Goal: Task Accomplishment & Management: Manage account settings

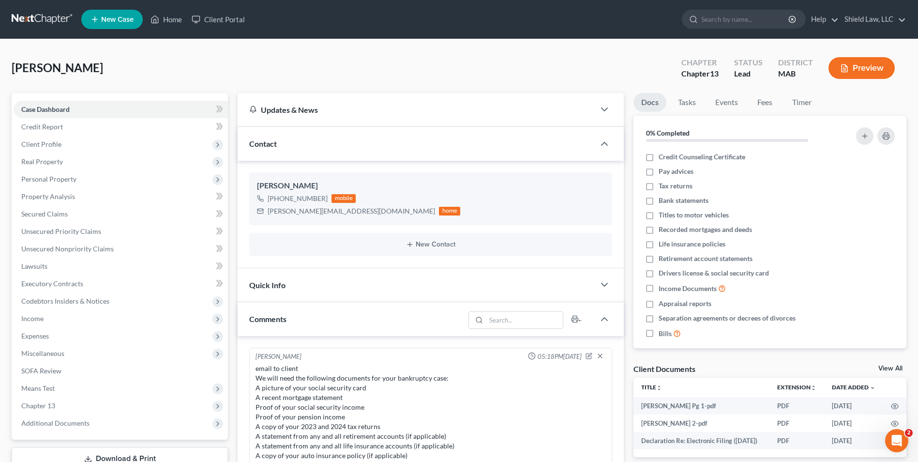
scroll to position [77, 0]
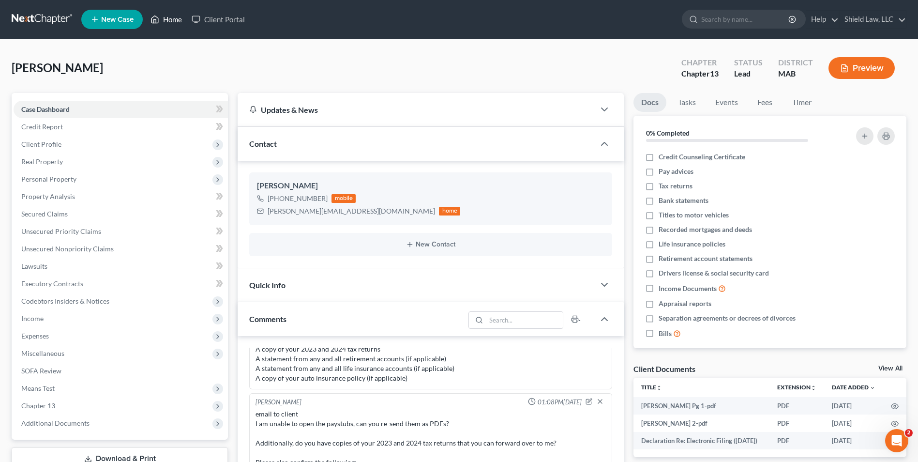
click at [181, 17] on link "Home" at bounding box center [166, 19] width 41 height 17
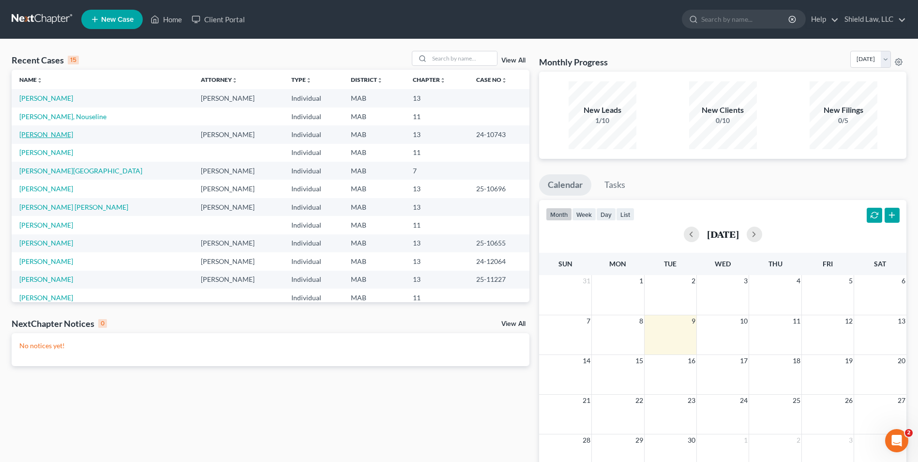
click at [35, 135] on link "Carvalho, Joaquin" at bounding box center [46, 134] width 54 height 8
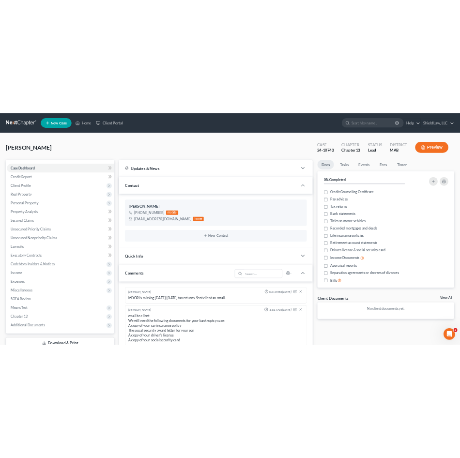
scroll to position [818, 0]
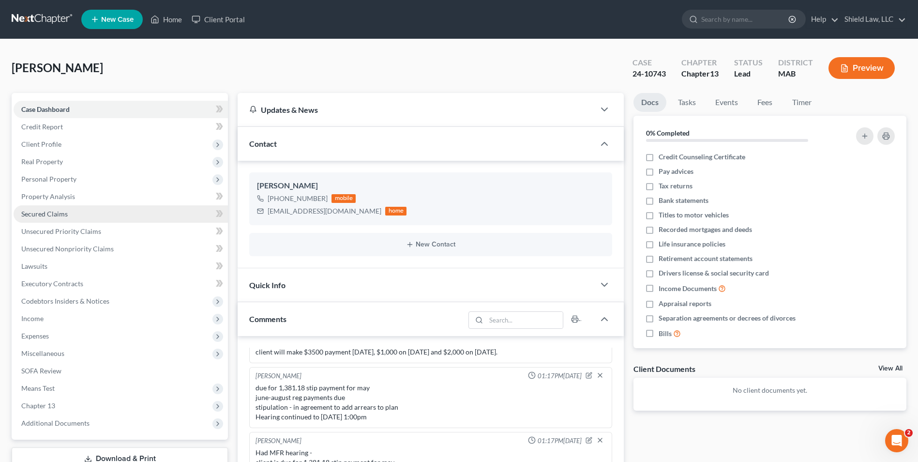
click at [85, 215] on link "Secured Claims" at bounding box center [121, 213] width 214 height 17
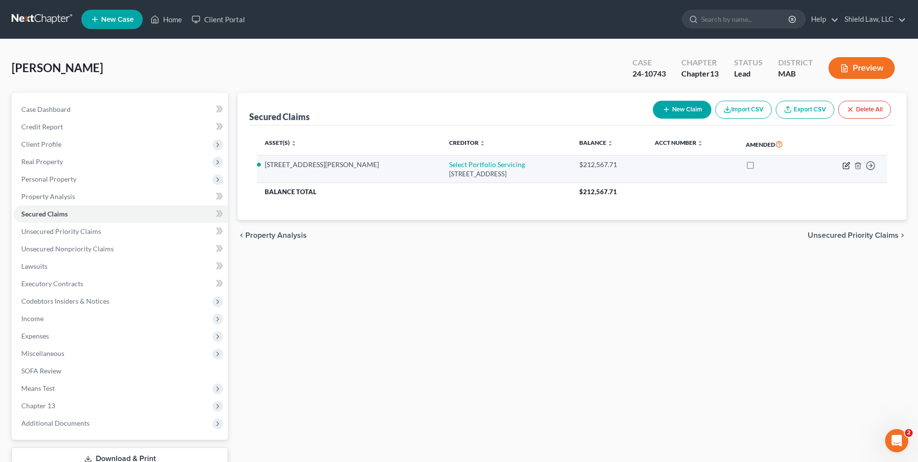
click at [847, 167] on icon "button" at bounding box center [847, 164] width 4 height 4
select select "46"
select select "4"
select select "0"
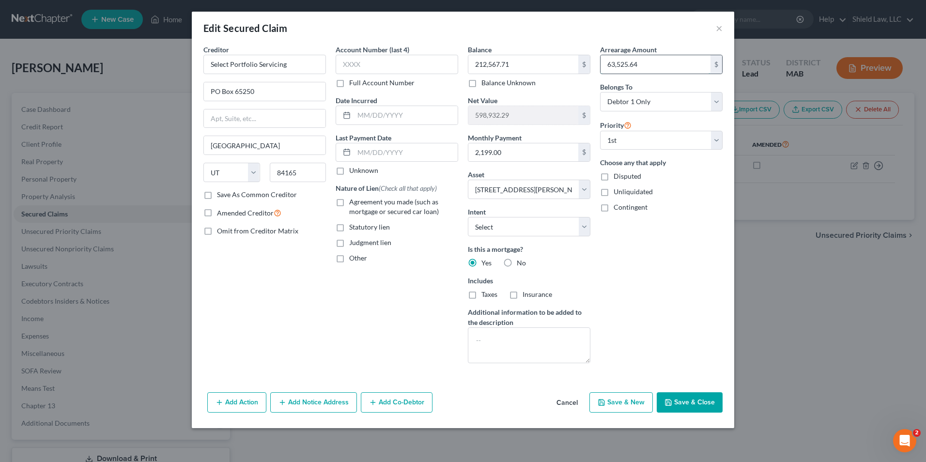
click at [653, 60] on input "63,525.64" at bounding box center [655, 64] width 110 height 18
type input "71,621.87"
click at [694, 407] on button "Save & Close" at bounding box center [689, 402] width 66 height 20
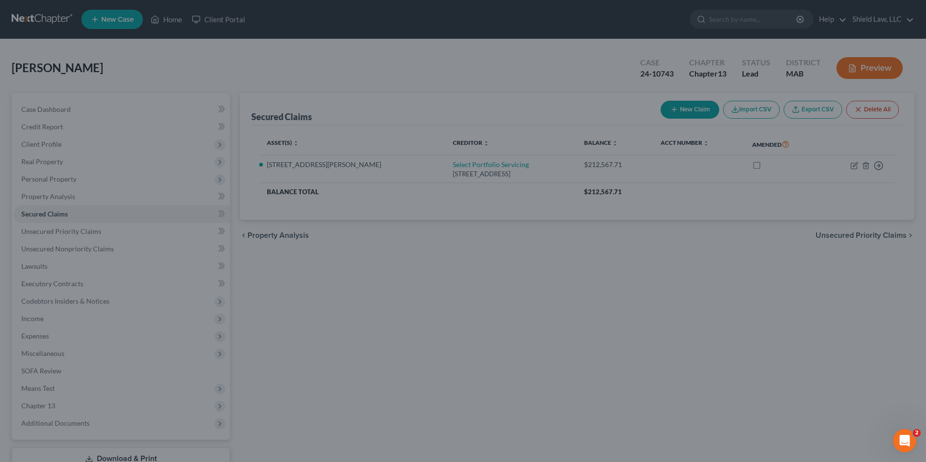
select select "4"
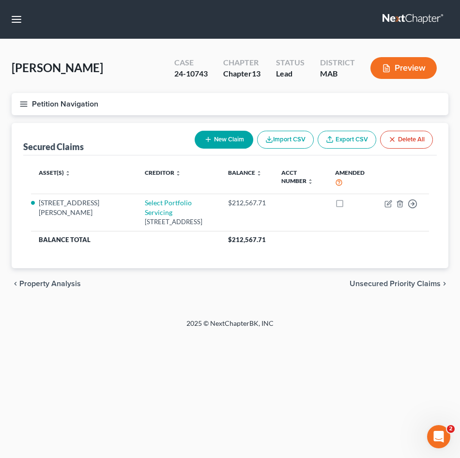
click at [28, 104] on icon "button" at bounding box center [23, 104] width 9 height 9
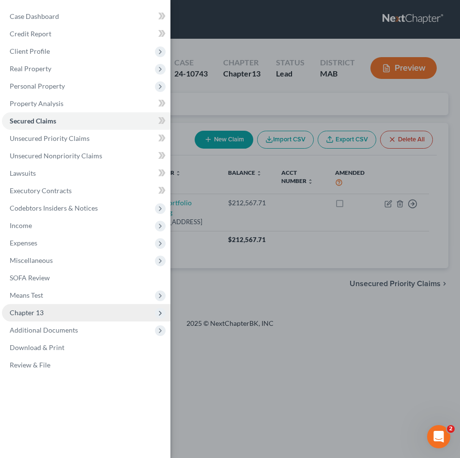
click at [66, 315] on span "Chapter 13" at bounding box center [86, 312] width 168 height 17
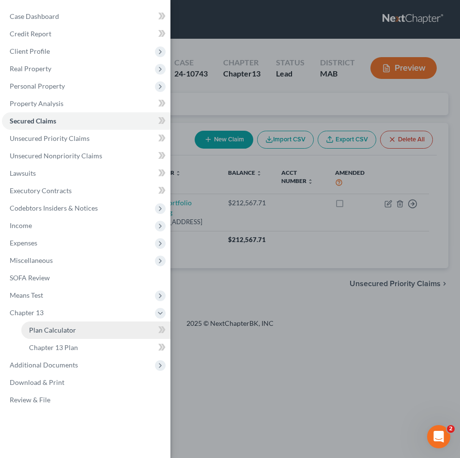
click at [63, 338] on link "Plan Calculator" at bounding box center [95, 329] width 149 height 17
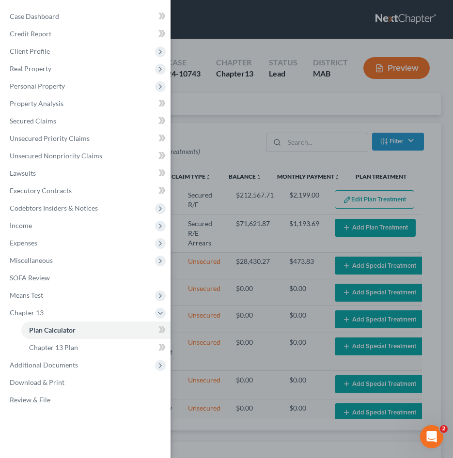
click at [222, 106] on div "Case Dashboard Payments Invoices Payments Payments Credit Report Client Profile" at bounding box center [226, 229] width 453 height 458
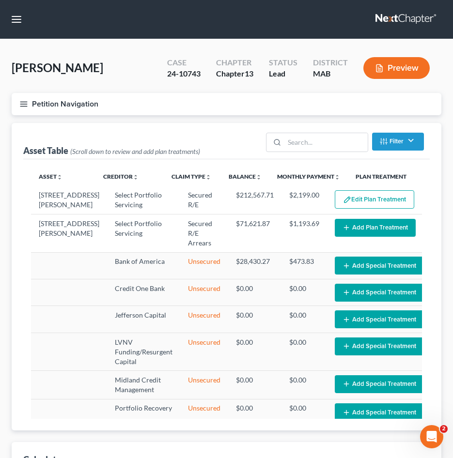
select select "59"
click at [95, 106] on button "Petition Navigation" at bounding box center [226, 104] width 429 height 22
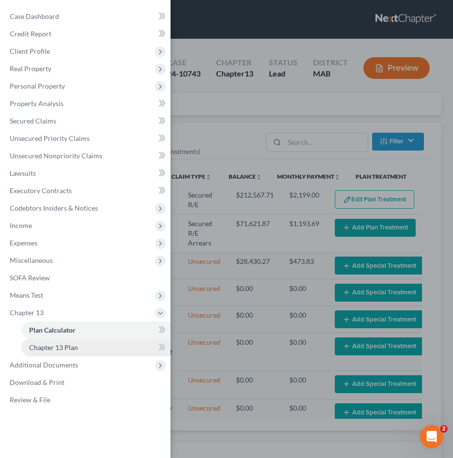
click at [68, 350] on span "Chapter 13 Plan" at bounding box center [53, 347] width 49 height 8
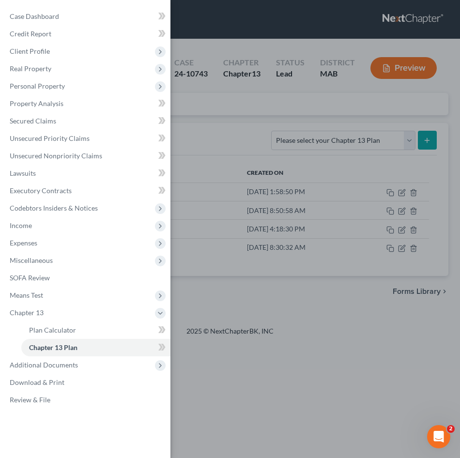
click at [385, 144] on div "Case Dashboard Payments Invoices Payments Payments Credit Report Client Profile" at bounding box center [230, 229] width 460 height 458
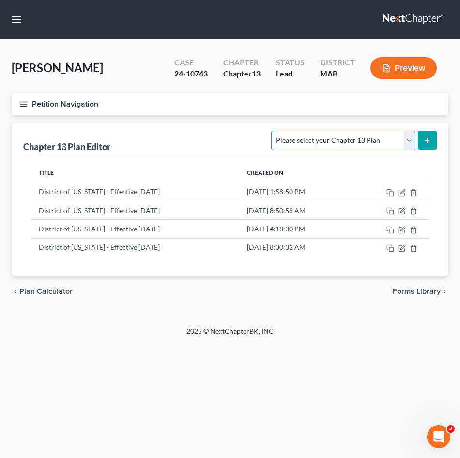
click at [385, 142] on select "Please select your Chapter 13 Plan District of Massachusetts - Effective 12/1/1…" at bounding box center [343, 140] width 144 height 19
select select "0"
click at [271, 131] on select "Please select your Chapter 13 Plan District of Massachusetts - Effective 12/1/1…" at bounding box center [343, 140] width 144 height 19
click at [425, 145] on button "submit" at bounding box center [427, 140] width 19 height 19
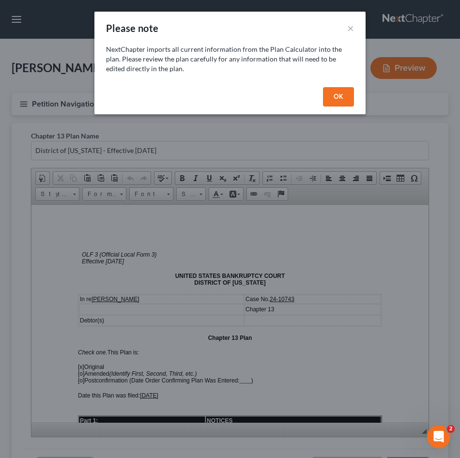
click at [334, 93] on button "OK" at bounding box center [338, 96] width 31 height 19
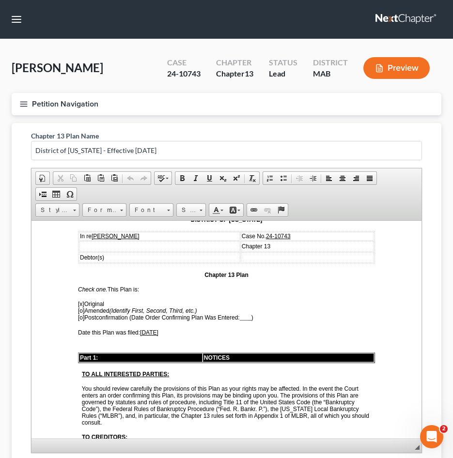
scroll to position [79, 0]
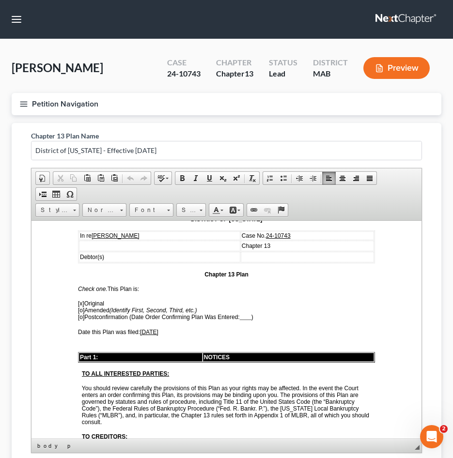
click at [81, 311] on span "[o]" at bounding box center [81, 309] width 6 height 7
click at [81, 304] on span "[x]" at bounding box center [81, 303] width 6 height 7
click at [88, 309] on span "[x ] Amended (Identify First, Second, Third, etc.)" at bounding box center [137, 309] width 119 height 7
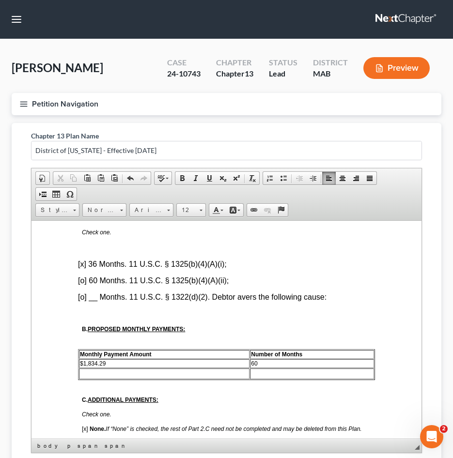
scroll to position [565, 0]
click at [82, 267] on font "[x] 36 Months. 11 U.S.C. § 1325(b)(4)(A)(i);" at bounding box center [152, 263] width 149 height 8
click at [83, 300] on font "[o] __ Months. 11 U.S.C. § 1322(d)(2). Debtor avers the following cause:" at bounding box center [202, 296] width 248 height 8
click at [95, 300] on font "[x ] __ Months. 11 U.S.C. § 1322(d)(2). Debtor avers the following cause:" at bounding box center [202, 296] width 248 height 8
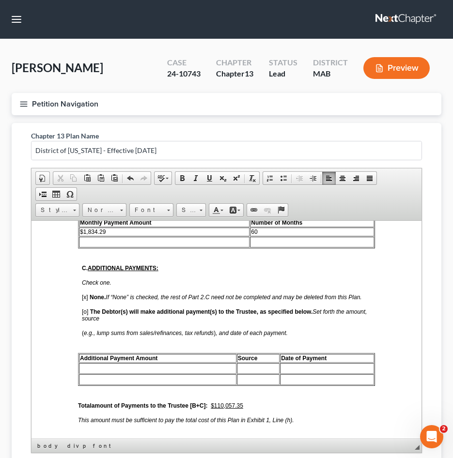
scroll to position [696, 0]
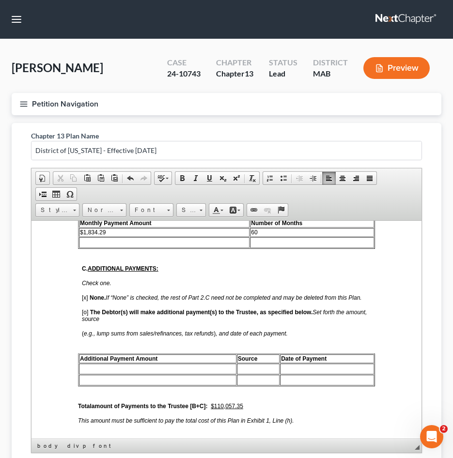
click at [260, 236] on td "60" at bounding box center [312, 232] width 124 height 9
click at [262, 247] on td at bounding box center [312, 242] width 124 height 11
click at [218, 236] on td "$1,834.29" at bounding box center [164, 232] width 170 height 9
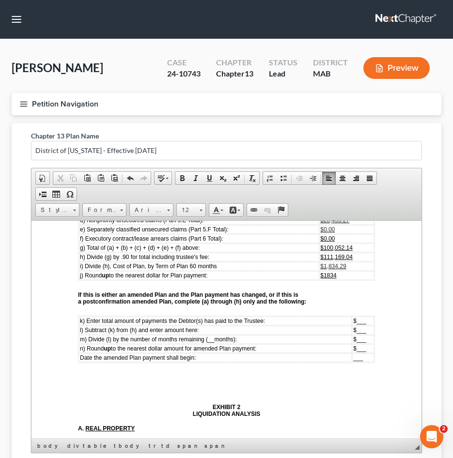
scroll to position [3329, 0]
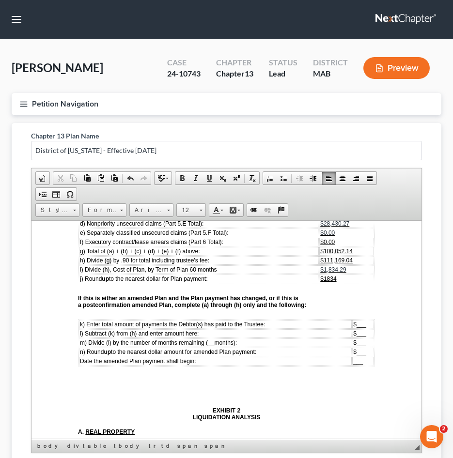
click at [339, 274] on td "$1,834.29" at bounding box center [346, 269] width 55 height 9
click at [336, 283] on td "$1834" at bounding box center [346, 278] width 55 height 9
click at [344, 274] on td "$1,834.29" at bounding box center [346, 269] width 55 height 9
click at [361, 328] on td "$ ___" at bounding box center [363, 324] width 22 height 9
click at [356, 337] on td "$ ___" at bounding box center [353, 333] width 42 height 9
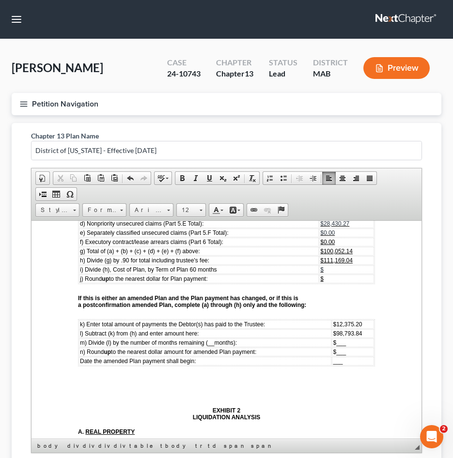
click at [214, 346] on span "__" at bounding box center [211, 342] width 6 height 7
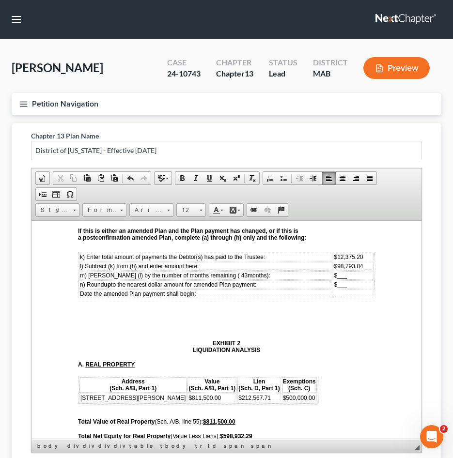
scroll to position [3397, 0]
click at [348, 279] on td "$ ___" at bounding box center [353, 274] width 41 height 9
click at [352, 288] on td "$ ___" at bounding box center [353, 283] width 41 height 9
click at [346, 297] on td "___" at bounding box center [353, 293] width 41 height 9
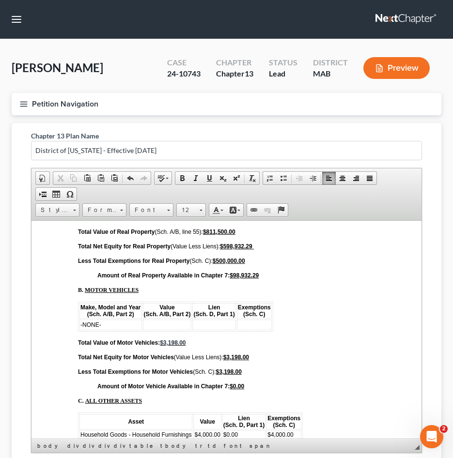
scroll to position [3587, 0]
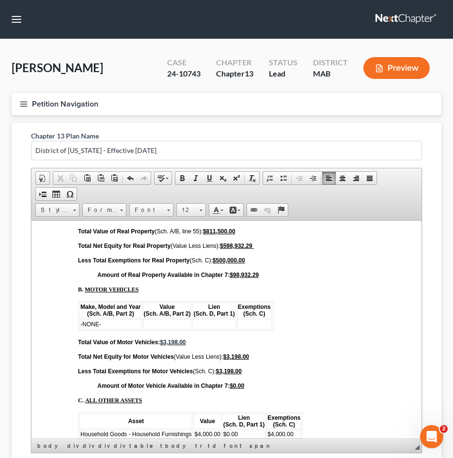
click at [112, 329] on td "-NONE-" at bounding box center [110, 324] width 62 height 11
drag, startPoint x: 268, startPoint y: 360, endPoint x: 145, endPoint y: 361, distance: 122.5
click at [145, 329] on tr "1992 Jeep Wrangler $3,198.00 $0.00 $3,198.00" at bounding box center [175, 324] width 192 height 11
click at [168, 205] on span at bounding box center [168, 208] width 2 height 9
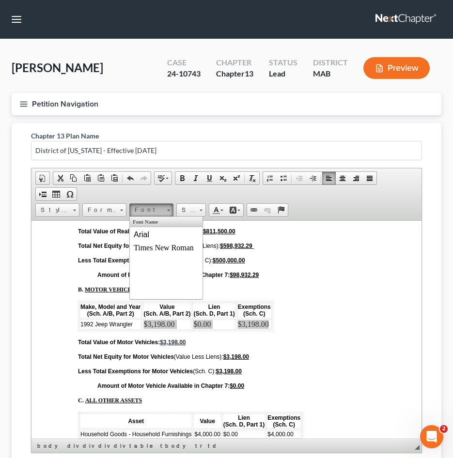
scroll to position [0, 0]
click at [167, 231] on link "Arial" at bounding box center [166, 234] width 70 height 13
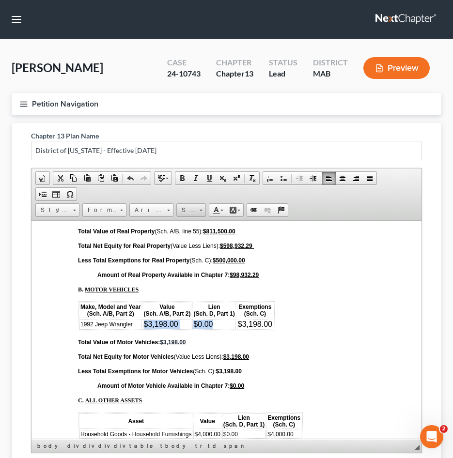
click at [189, 216] on span "Size" at bounding box center [186, 210] width 19 height 13
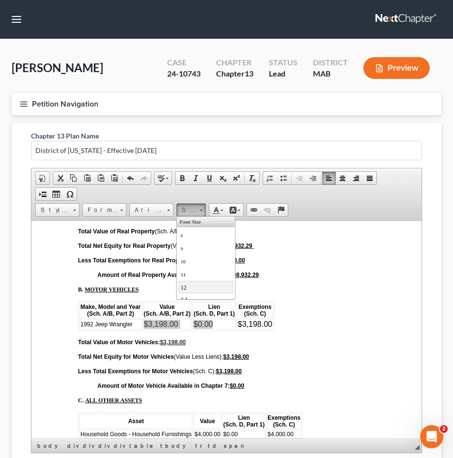
click at [186, 284] on link "12" at bounding box center [205, 286] width 55 height 13
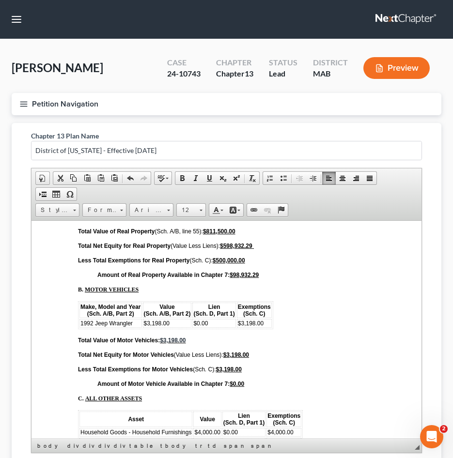
click at [292, 345] on div "Part 9: SIGNATURES By signing this document, the Debtor(s) acknowledges reviewi…" at bounding box center [226, 106] width 297 height 1245
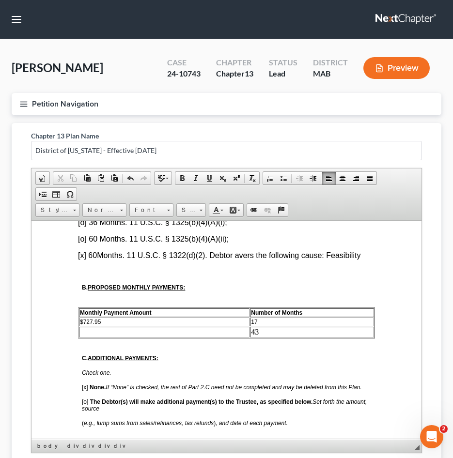
scroll to position [607, 0]
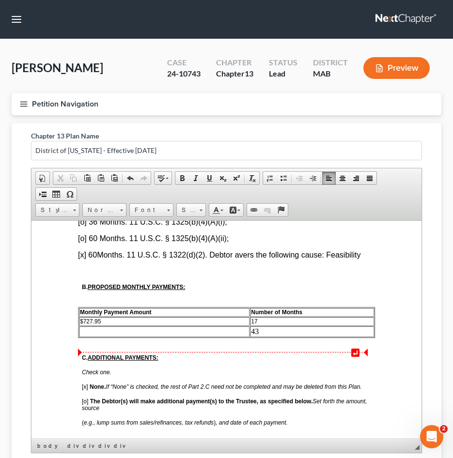
click at [95, 336] on td at bounding box center [164, 331] width 170 height 11
drag, startPoint x: 263, startPoint y: 344, endPoint x: 79, endPoint y: 344, distance: 184.0
click at [79, 336] on tr "$2,298.00 43" at bounding box center [226, 331] width 295 height 11
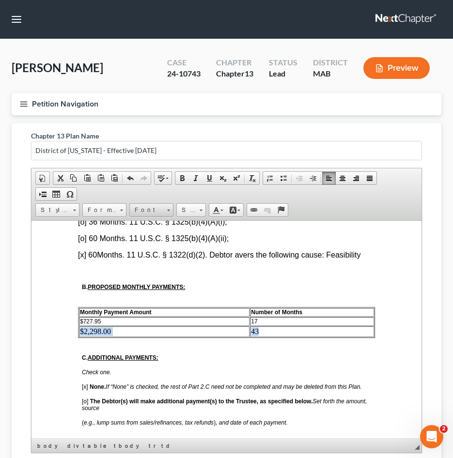
click at [154, 208] on span "Font" at bounding box center [147, 210] width 34 height 13
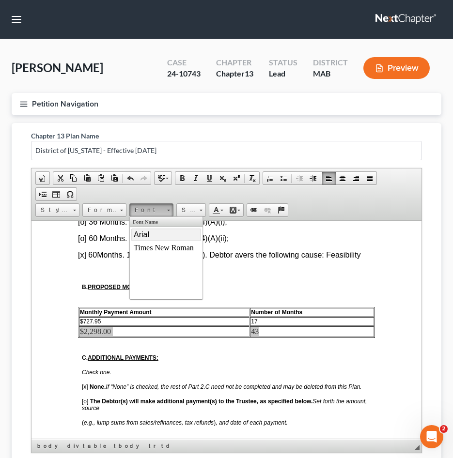
click at [156, 235] on link "Arial" at bounding box center [166, 234] width 70 height 13
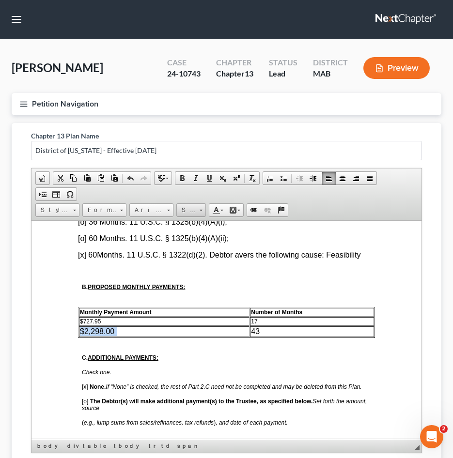
click at [190, 215] on span "Size" at bounding box center [186, 210] width 19 height 13
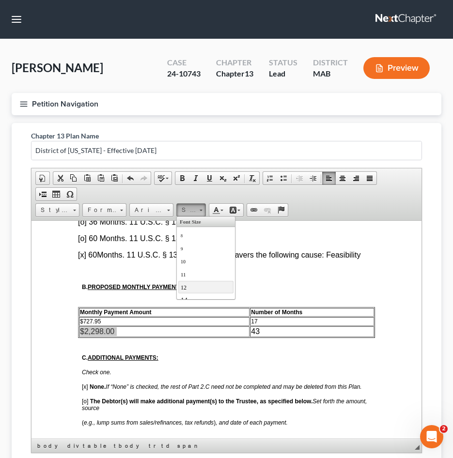
click at [195, 289] on link "12" at bounding box center [205, 286] width 55 height 13
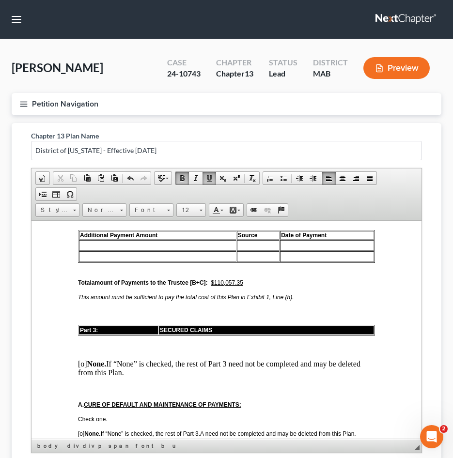
scroll to position [818, 0]
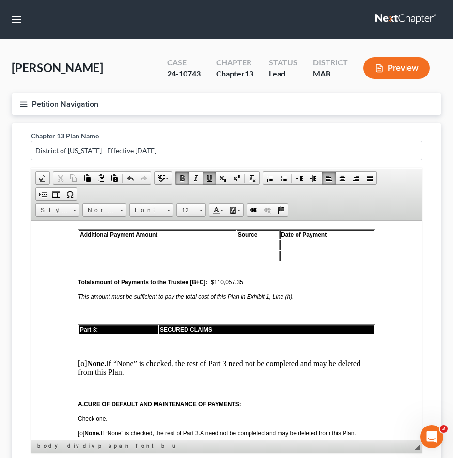
click at [245, 285] on span "Total amount of Payments to the Trustee [B+C]: $110,057.35" at bounding box center [177, 281] width 199 height 7
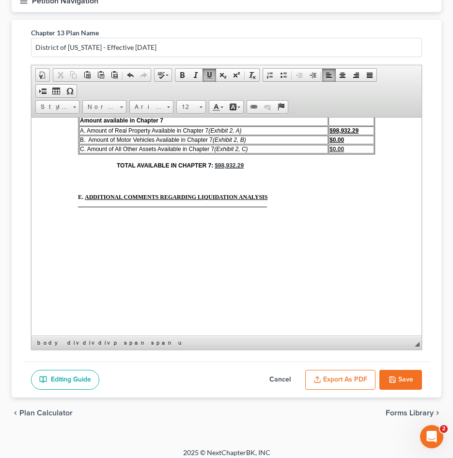
scroll to position [109, 0]
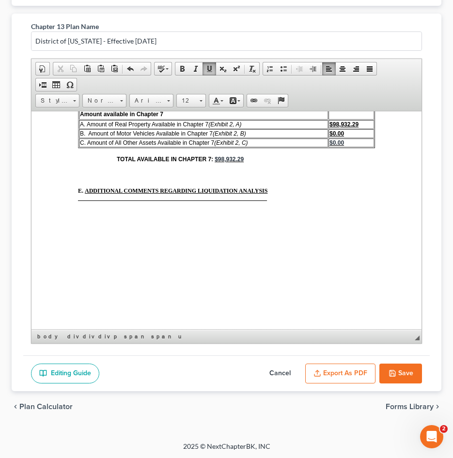
click at [345, 369] on button "Export as PDF" at bounding box center [340, 374] width 70 height 20
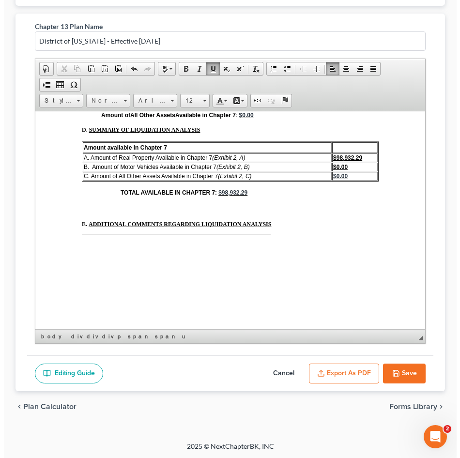
scroll to position [93, 0]
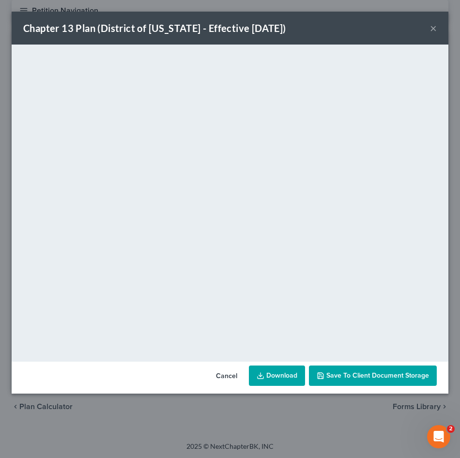
click at [433, 26] on button "×" at bounding box center [433, 28] width 7 height 12
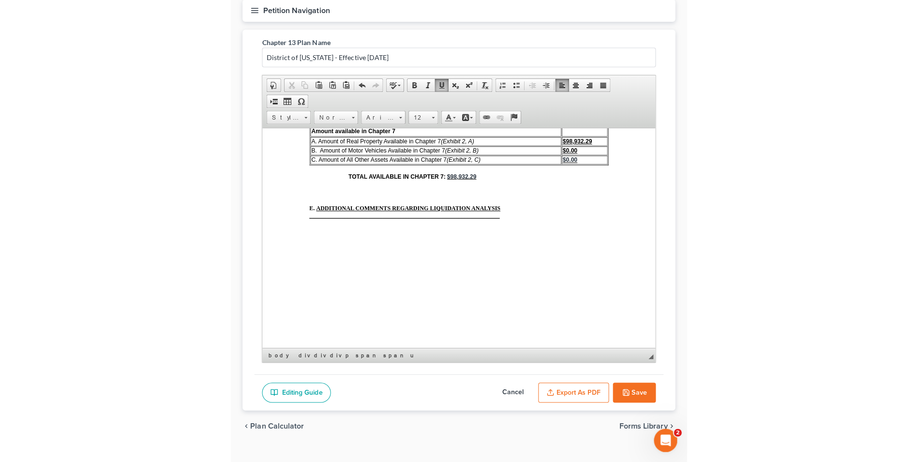
scroll to position [3575, 0]
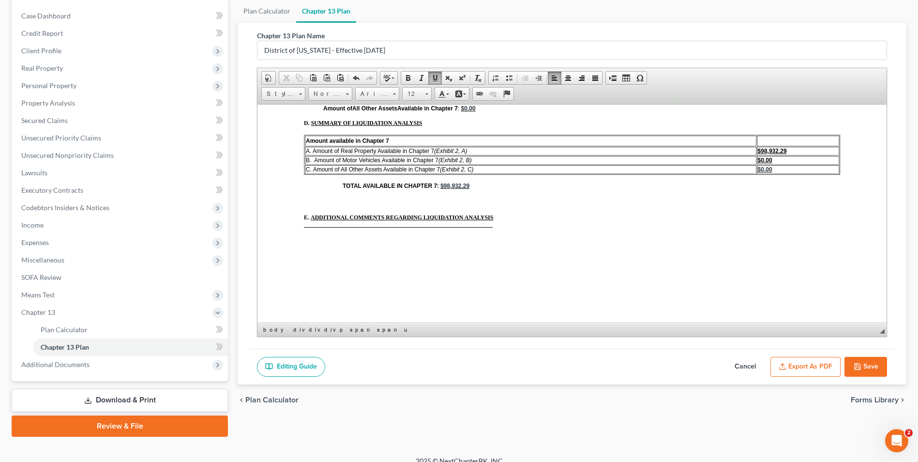
click at [867, 362] on button "Save" at bounding box center [866, 367] width 43 height 20
select select "0"
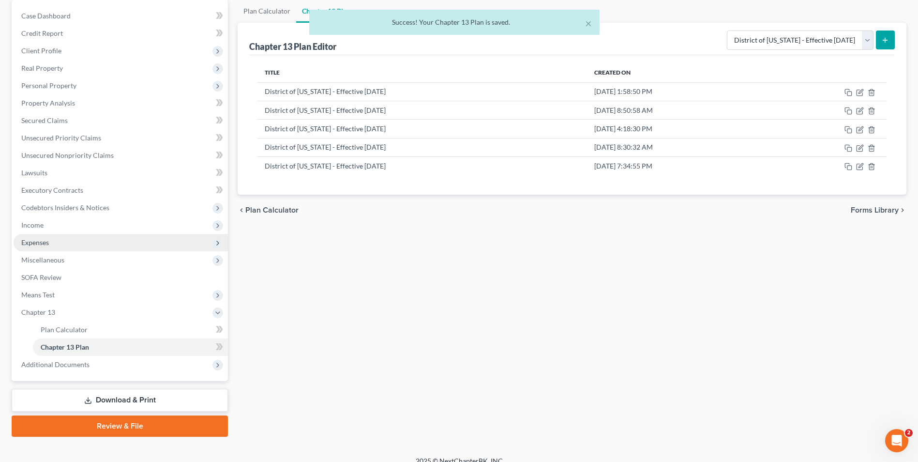
click at [78, 246] on span "Expenses" at bounding box center [121, 242] width 214 height 17
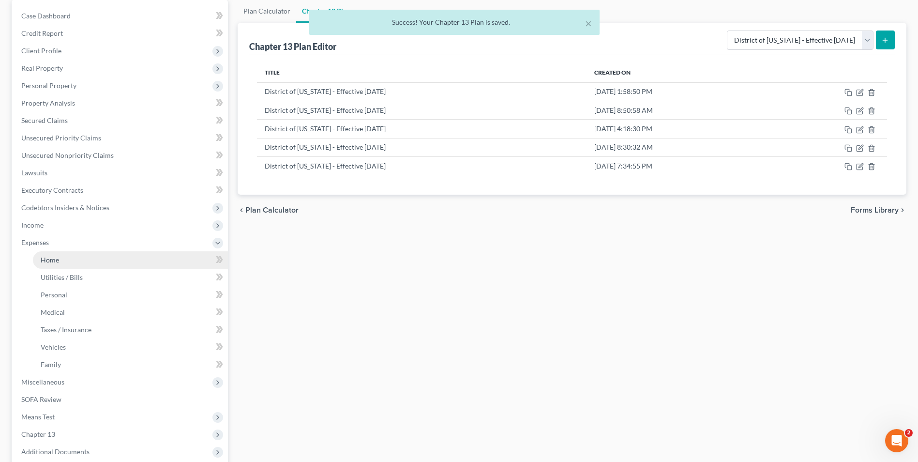
click at [91, 259] on link "Home" at bounding box center [130, 259] width 195 height 17
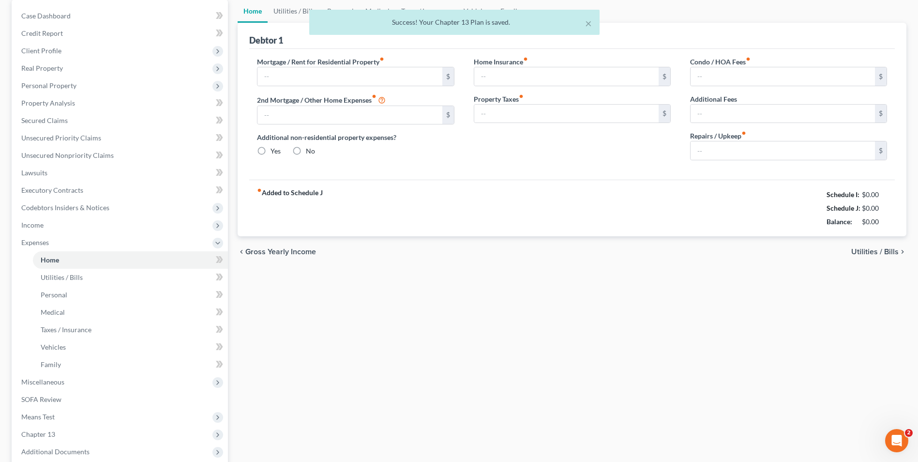
type input "2,199.00"
type input "0.00"
radio input "true"
type input "0.00"
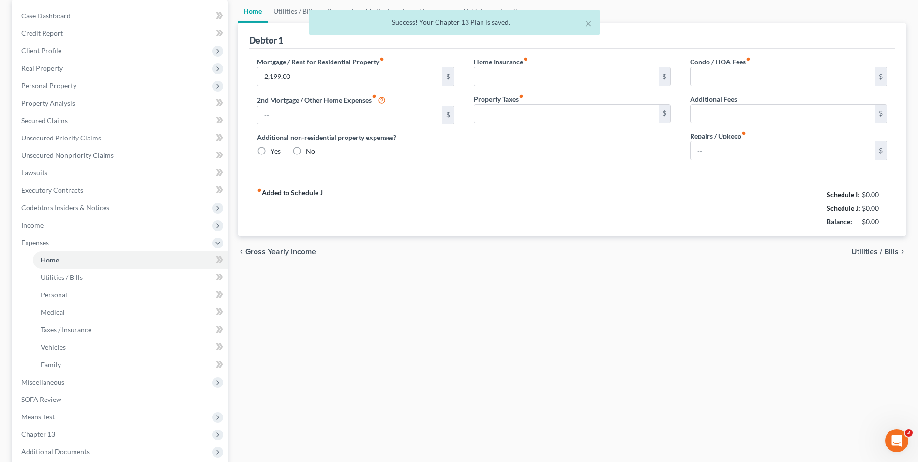
type input "0.00"
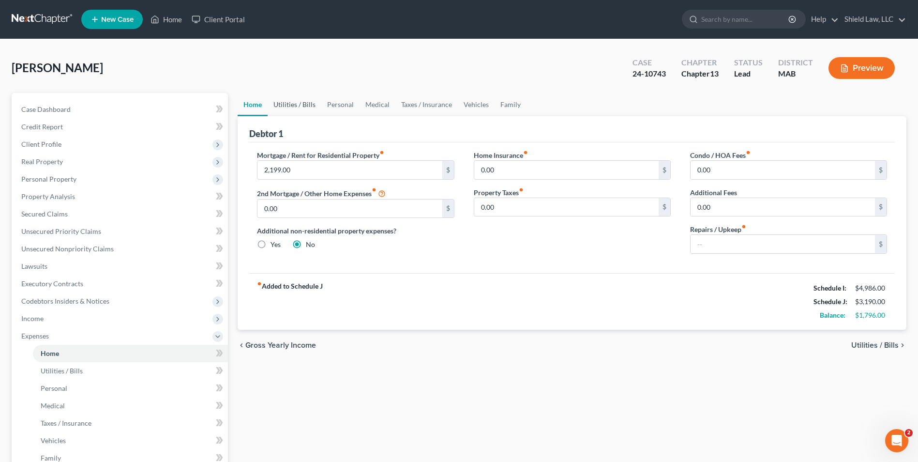
click at [299, 104] on link "Utilities / Bills" at bounding box center [295, 104] width 54 height 23
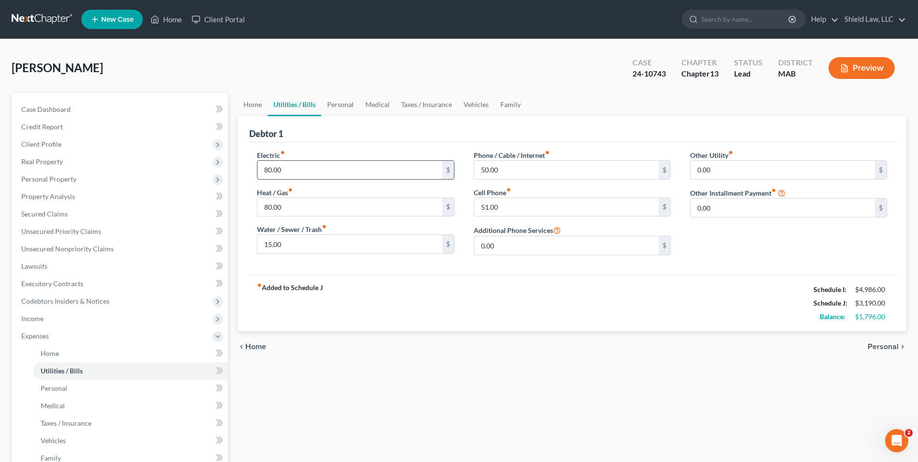
click at [302, 173] on input "80.00" at bounding box center [350, 170] width 184 height 18
type input "50"
click at [300, 197] on div "Heat / Gas fiber_manual_record 80.00 $" at bounding box center [355, 202] width 197 height 30
click at [295, 203] on input "80.00" at bounding box center [350, 207] width 184 height 18
type input "50"
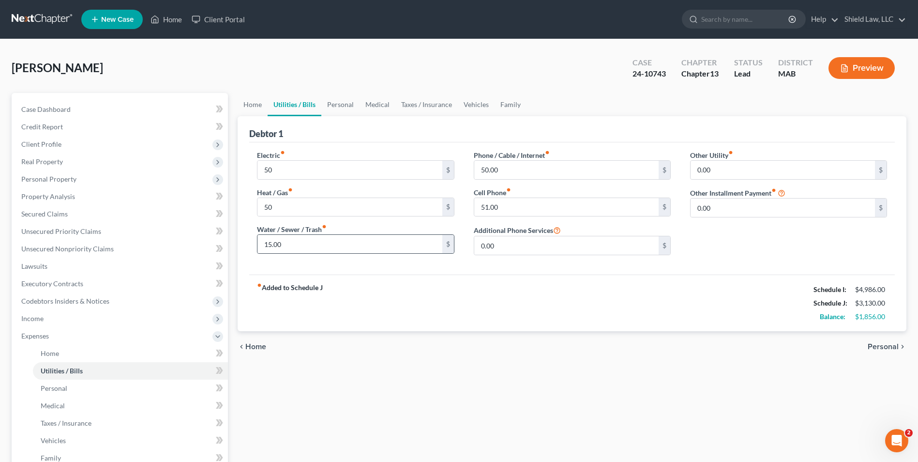
click at [262, 254] on div "15.00 $" at bounding box center [355, 243] width 197 height 19
click at [268, 246] on input "15.00" at bounding box center [350, 244] width 184 height 18
type input "10"
click at [522, 168] on input "50.00" at bounding box center [566, 170] width 184 height 18
type input "20"
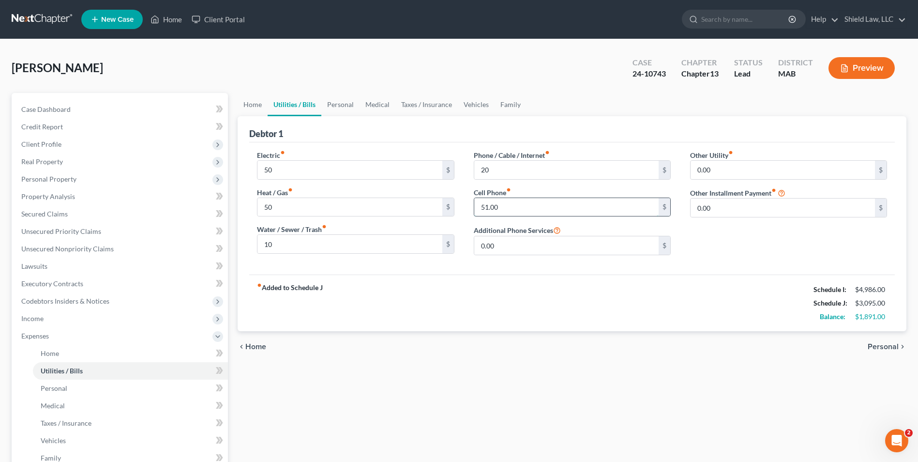
click at [486, 199] on input "51.00" at bounding box center [566, 207] width 184 height 18
type input "20"
click at [335, 106] on link "Personal" at bounding box center [340, 104] width 38 height 23
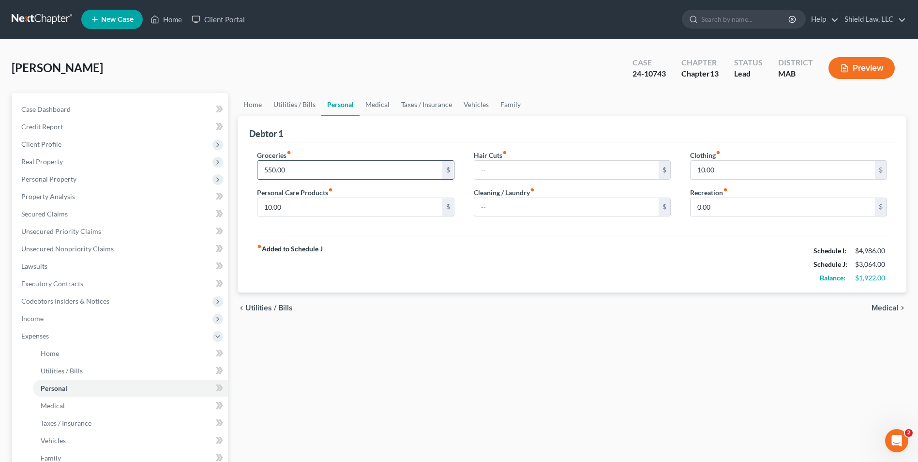
click at [328, 170] on input "550.00" at bounding box center [350, 170] width 184 height 18
type input "6"
type input "500"
click at [299, 208] on input "10.00" at bounding box center [350, 207] width 184 height 18
type input "5"
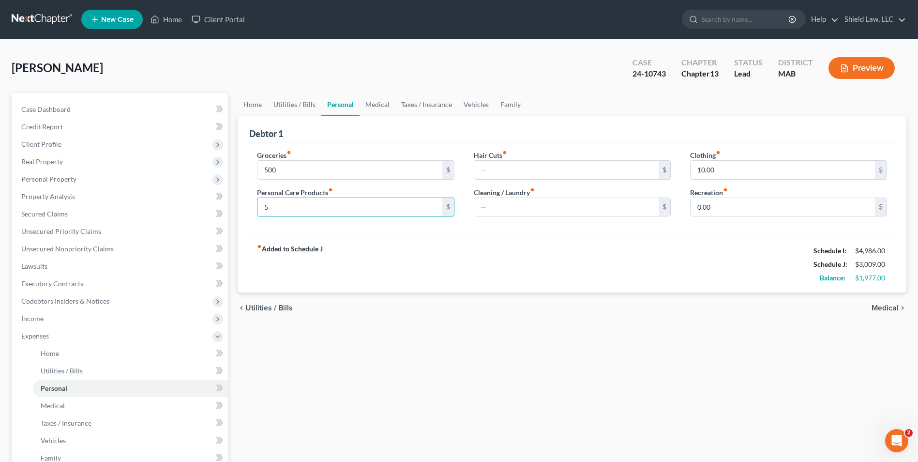
click at [736, 180] on div "Clothing fiber_manual_record 10.00 $ Recreation fiber_manual_record 0.00 $" at bounding box center [789, 187] width 216 height 75
click at [737, 176] on input "10.00" at bounding box center [783, 170] width 184 height 18
type input "5"
click at [577, 110] on ul "Home Utilities / Bills Personal Medical Taxes / Insurance Vehicles Family" at bounding box center [572, 104] width 669 height 23
click at [381, 106] on link "Medical" at bounding box center [378, 104] width 36 height 23
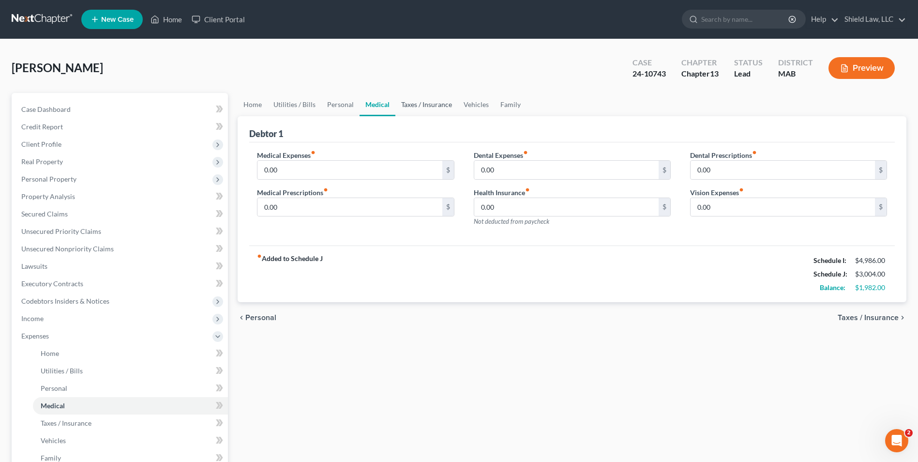
click at [411, 104] on link "Taxes / Insurance" at bounding box center [427, 104] width 62 height 23
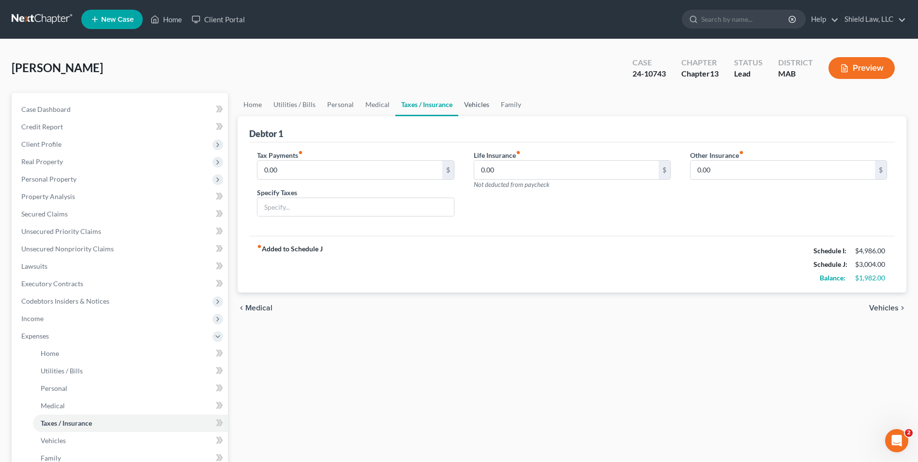
click at [467, 105] on link "Vehicles" at bounding box center [476, 104] width 37 height 23
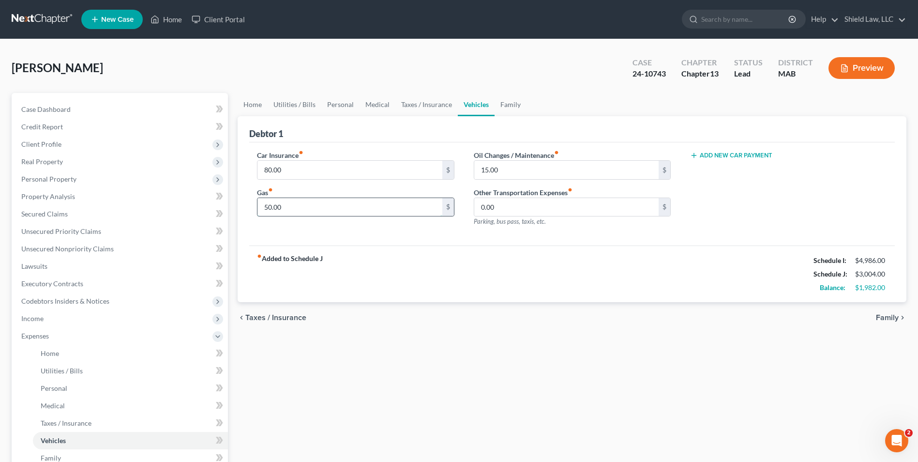
click at [293, 209] on input "50.00" at bounding box center [350, 207] width 184 height 18
type input "30"
click at [370, 137] on div "Debtor 1" at bounding box center [572, 129] width 646 height 26
click at [308, 95] on link "Utilities / Bills" at bounding box center [295, 104] width 54 height 23
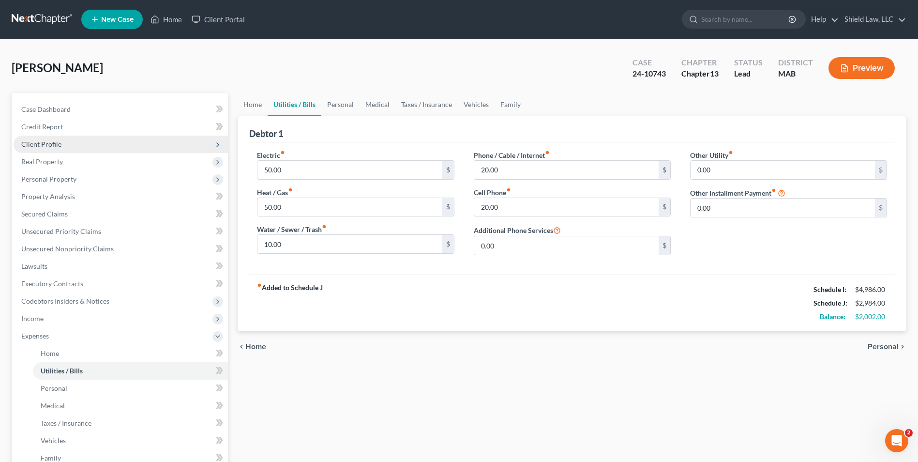
click at [60, 149] on span "Client Profile" at bounding box center [121, 144] width 214 height 17
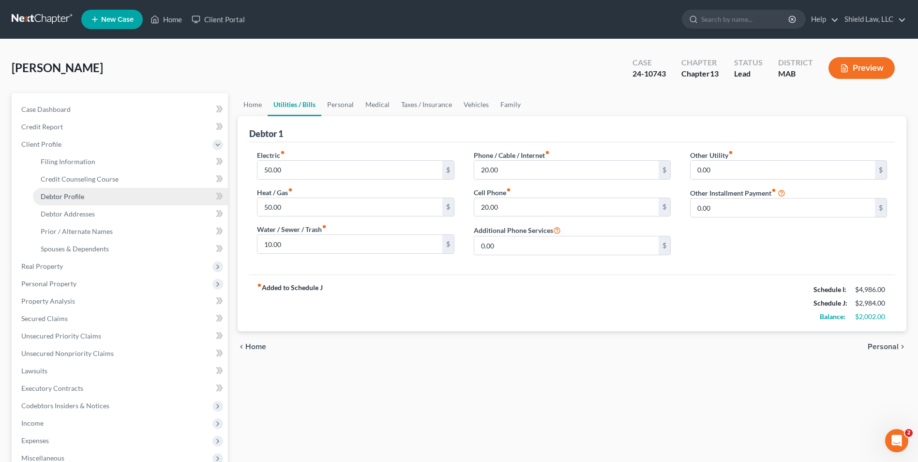
click at [105, 199] on link "Debtor Profile" at bounding box center [130, 196] width 195 height 17
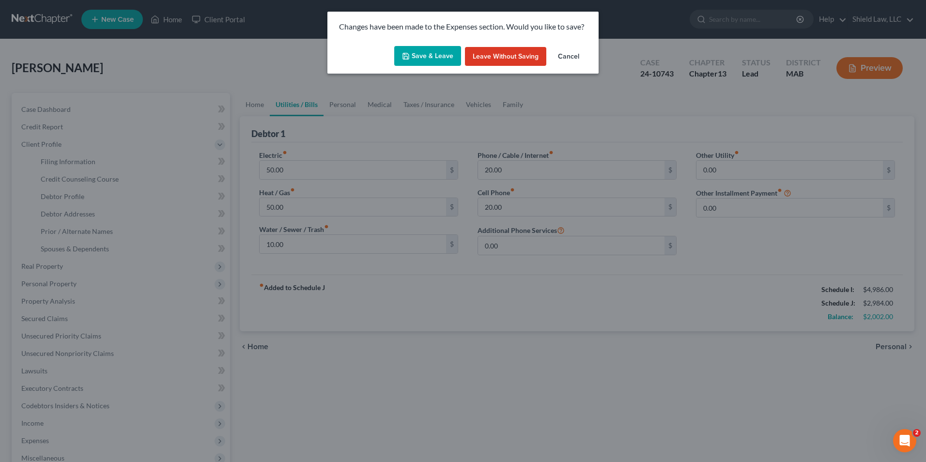
click at [403, 53] on icon "button" at bounding box center [406, 56] width 8 height 8
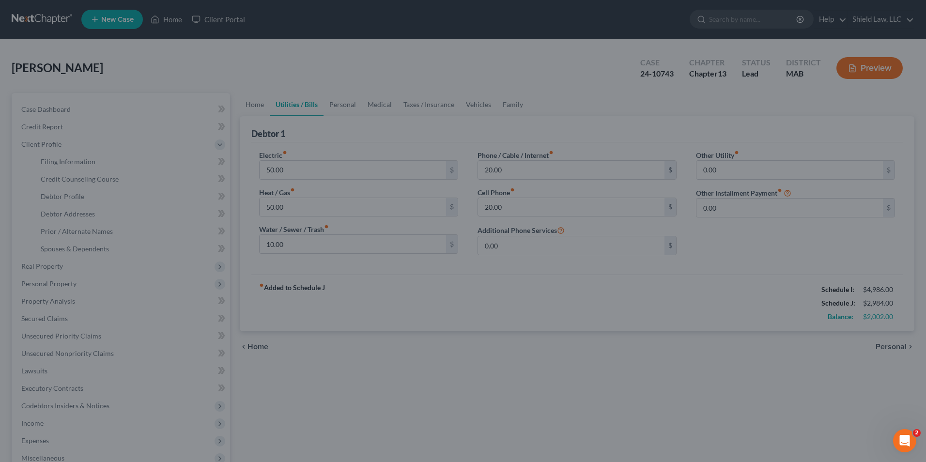
select select "0"
select select "2"
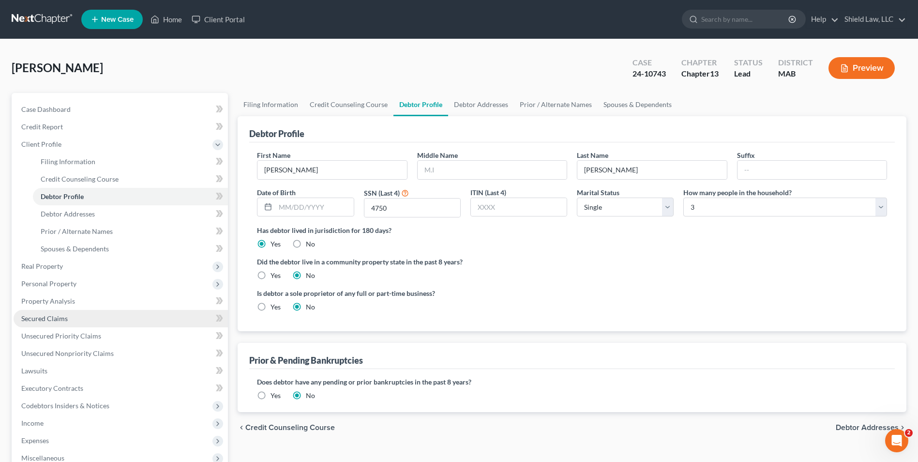
scroll to position [175, 0]
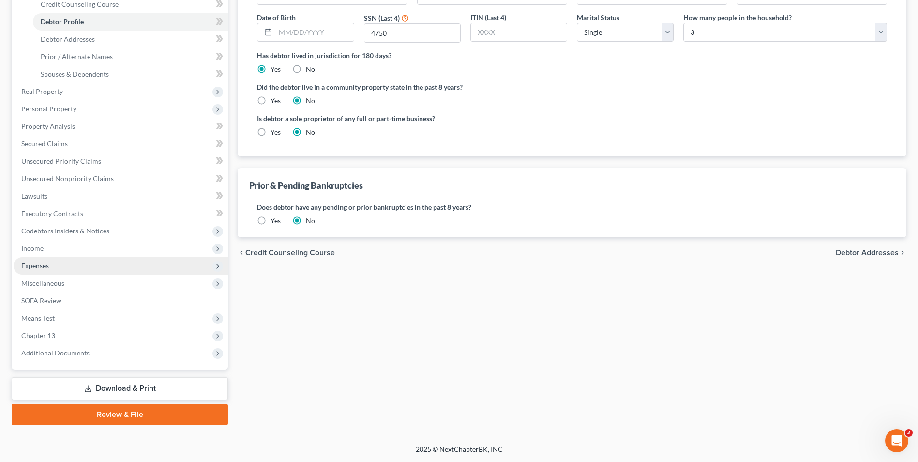
click at [60, 273] on span "Expenses" at bounding box center [121, 265] width 214 height 17
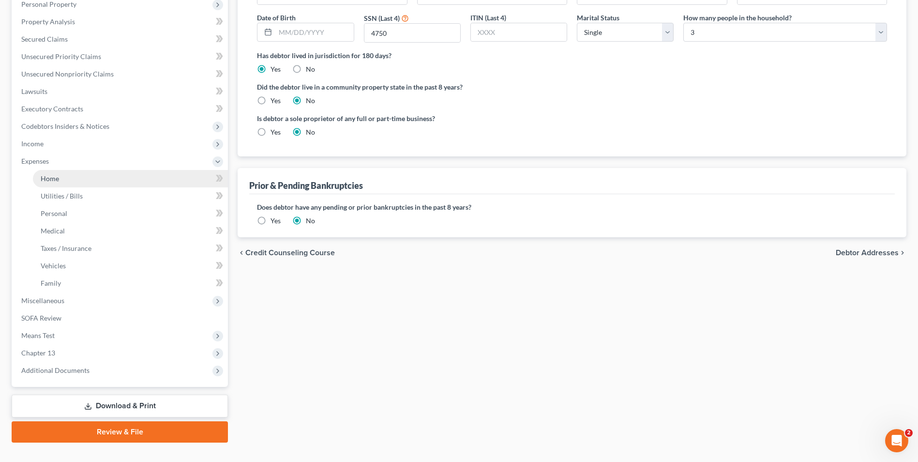
click at [75, 180] on link "Home" at bounding box center [130, 178] width 195 height 17
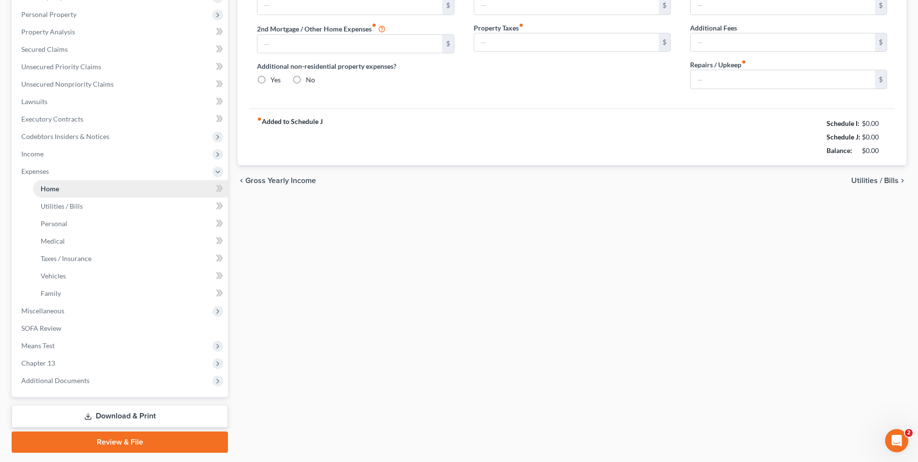
type input "2,199.00"
type input "0.00"
radio input "true"
type input "0.00"
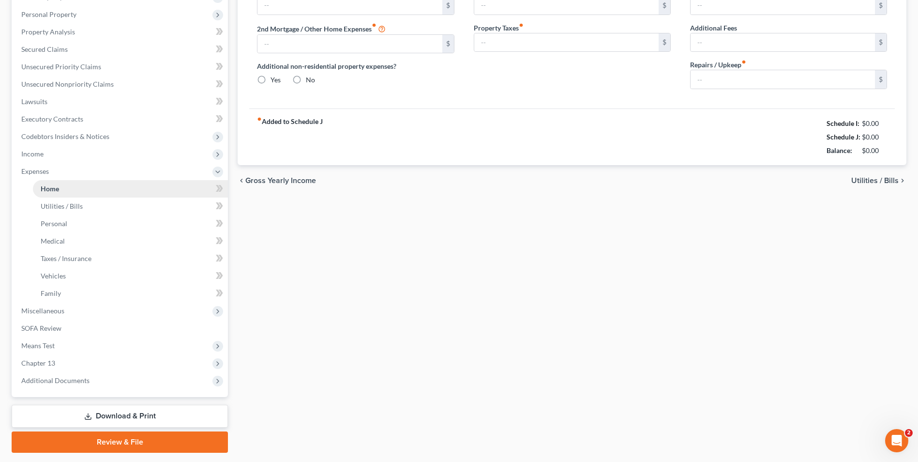
type input "0.00"
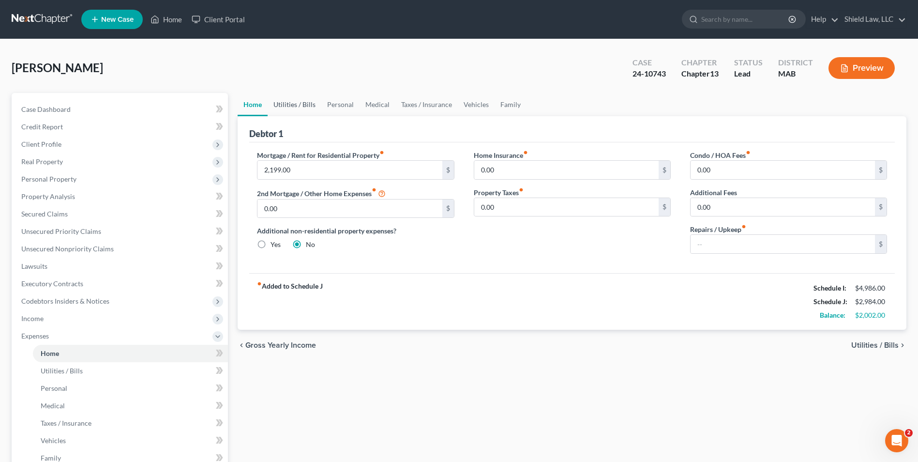
click at [288, 95] on link "Utilities / Bills" at bounding box center [295, 104] width 54 height 23
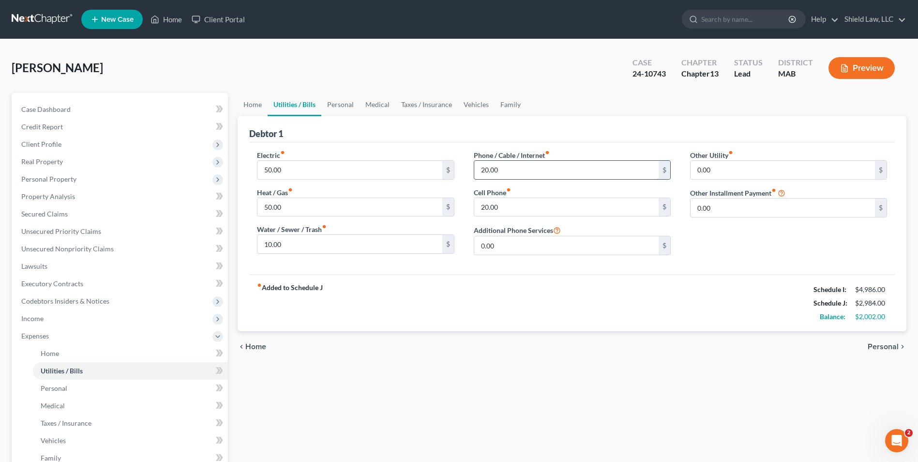
click at [543, 168] on input "20.00" at bounding box center [566, 170] width 184 height 18
type input "10"
click at [484, 206] on input "20.00" at bounding box center [566, 207] width 184 height 18
type input "10"
click at [365, 126] on div "Debtor 1" at bounding box center [572, 129] width 646 height 26
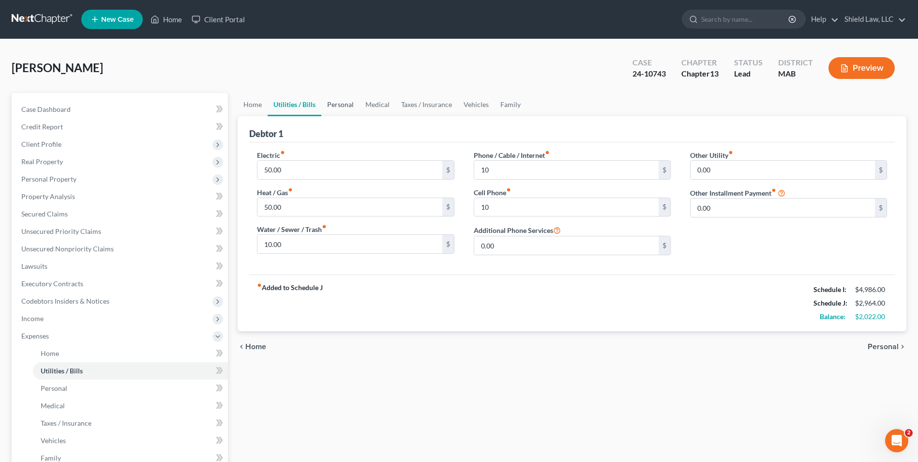
click at [346, 105] on link "Personal" at bounding box center [340, 104] width 38 height 23
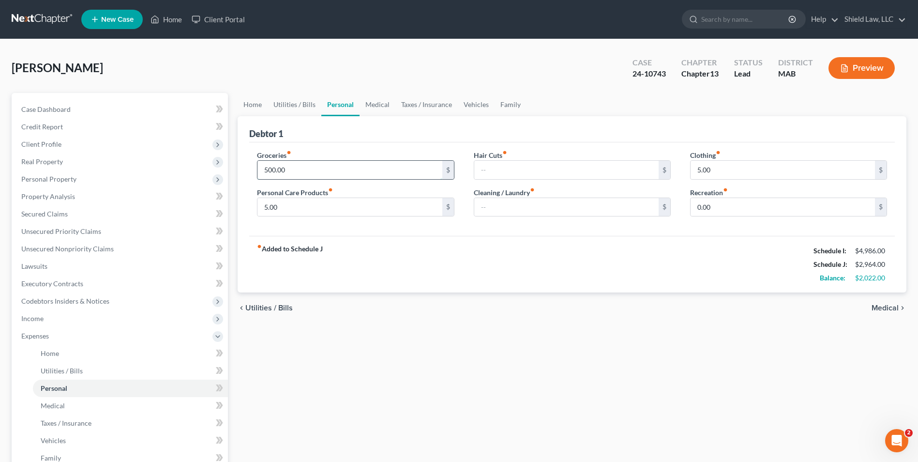
click at [299, 166] on input "500.00" at bounding box center [350, 170] width 184 height 18
type input "400"
click at [327, 148] on div "Groceries fiber_manual_record 400 $ Personal Care Products fiber_manual_record …" at bounding box center [572, 189] width 646 height 94
click at [746, 168] on input "5.00" at bounding box center [783, 170] width 184 height 18
click at [378, 96] on link "Medical" at bounding box center [378, 104] width 36 height 23
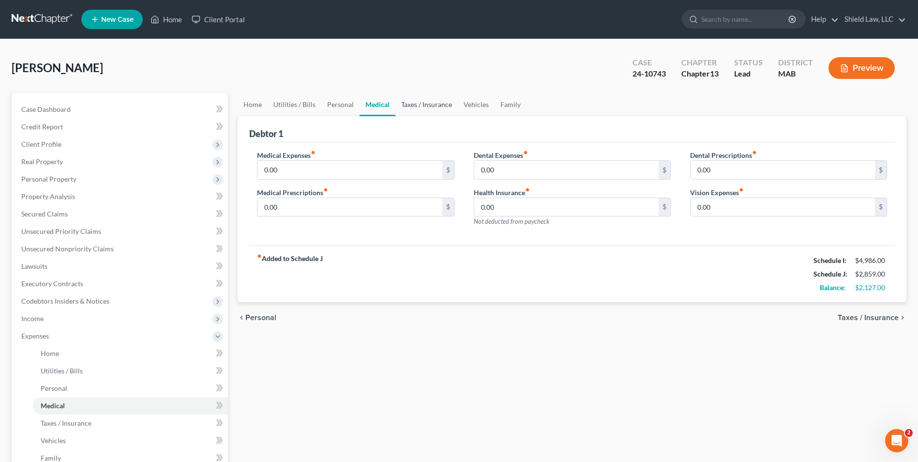
click at [410, 104] on link "Taxes / Insurance" at bounding box center [427, 104] width 62 height 23
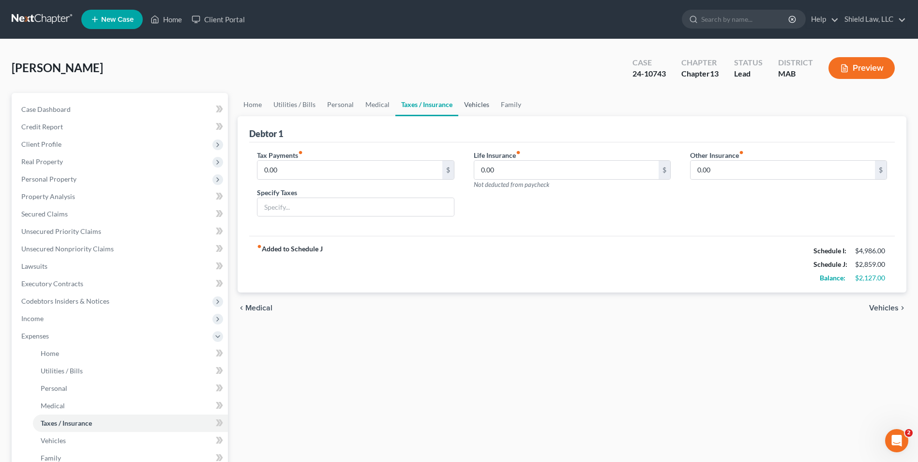
click at [476, 107] on link "Vehicles" at bounding box center [476, 104] width 37 height 23
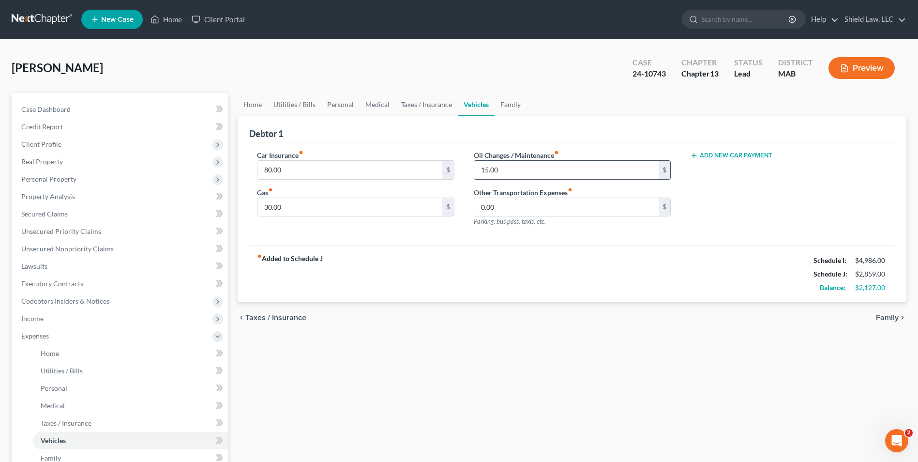
click at [544, 167] on input "15.00" at bounding box center [566, 170] width 184 height 18
type input "5"
click at [532, 134] on div "Debtor 1" at bounding box center [572, 129] width 646 height 26
click at [496, 101] on link "Family" at bounding box center [511, 104] width 32 height 23
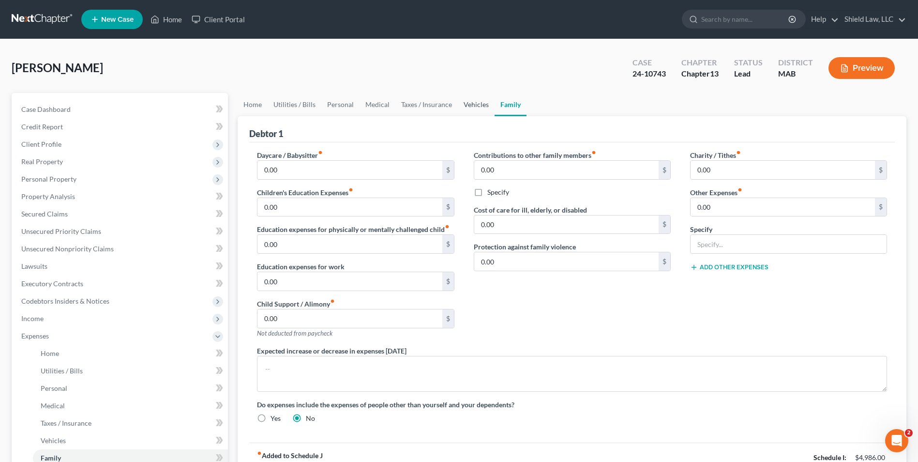
click at [465, 102] on link "Vehicles" at bounding box center [476, 104] width 37 height 23
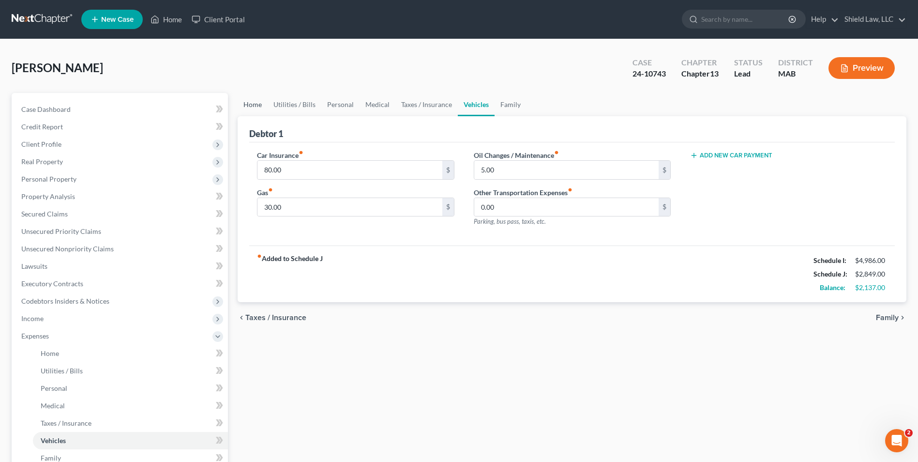
click at [264, 100] on link "Home" at bounding box center [253, 104] width 30 height 23
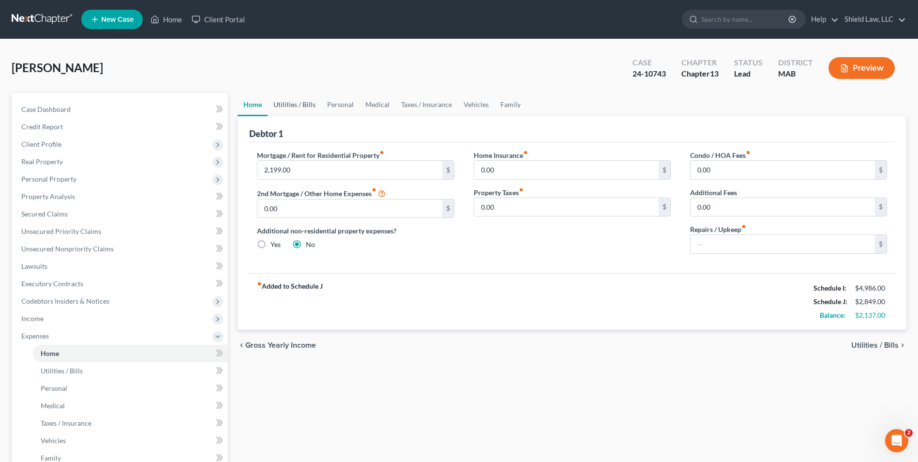
click at [289, 103] on link "Utilities / Bills" at bounding box center [295, 104] width 54 height 23
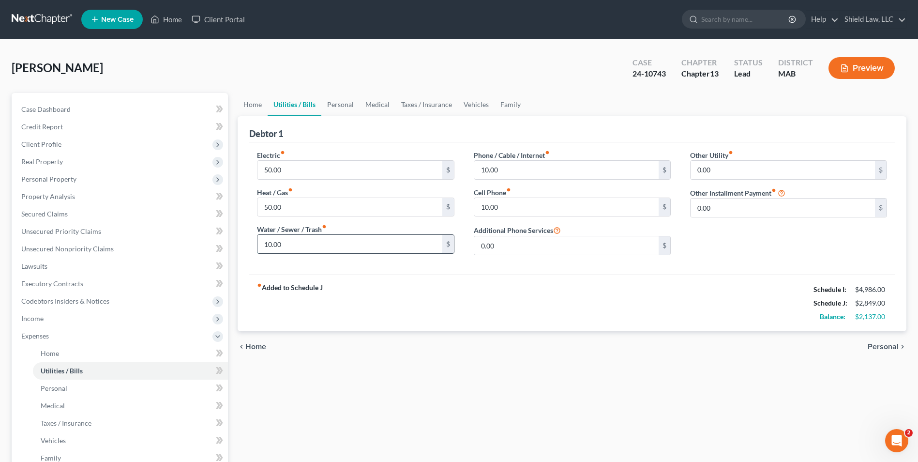
click at [303, 244] on input "10.00" at bounding box center [350, 244] width 184 height 18
type input "5"
click at [305, 208] on input "50.00" at bounding box center [350, 207] width 184 height 18
type input "40"
click at [309, 172] on input "50.00" at bounding box center [350, 170] width 184 height 18
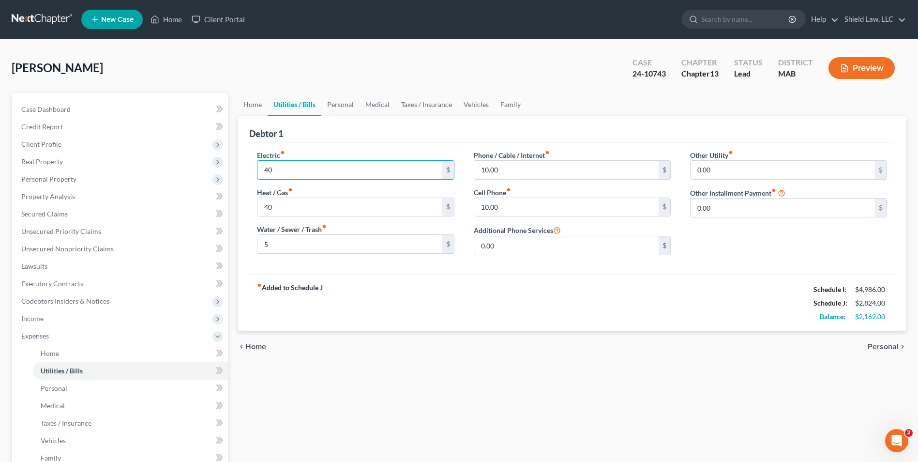
type input "40"
click at [315, 146] on div "Electric fiber_manual_record 40 $ Heat / Gas fiber_manual_record 40 $ Water / S…" at bounding box center [572, 208] width 646 height 132
click at [341, 99] on link "Personal" at bounding box center [340, 104] width 38 height 23
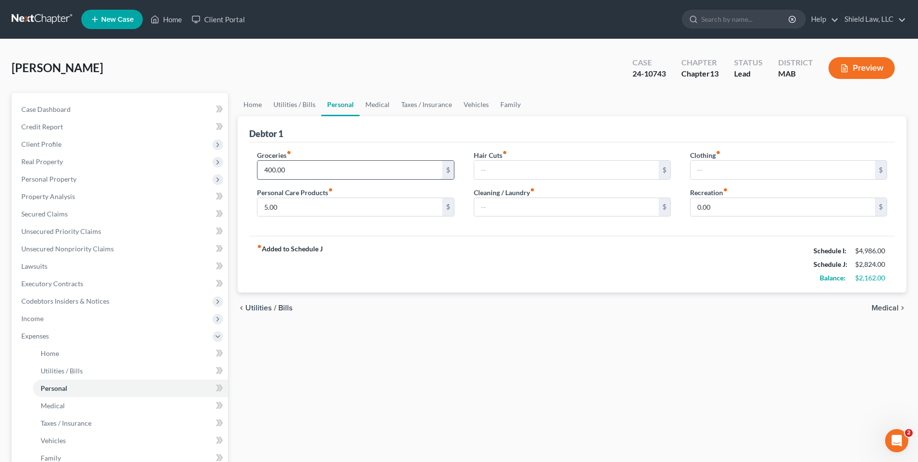
click at [328, 170] on input "400.00" at bounding box center [350, 170] width 184 height 18
type input "350"
click at [342, 143] on div "Groceries fiber_manual_record 350 $ Personal Care Products fiber_manual_record …" at bounding box center [572, 189] width 646 height 94
click at [472, 104] on link "Vehicles" at bounding box center [476, 104] width 37 height 23
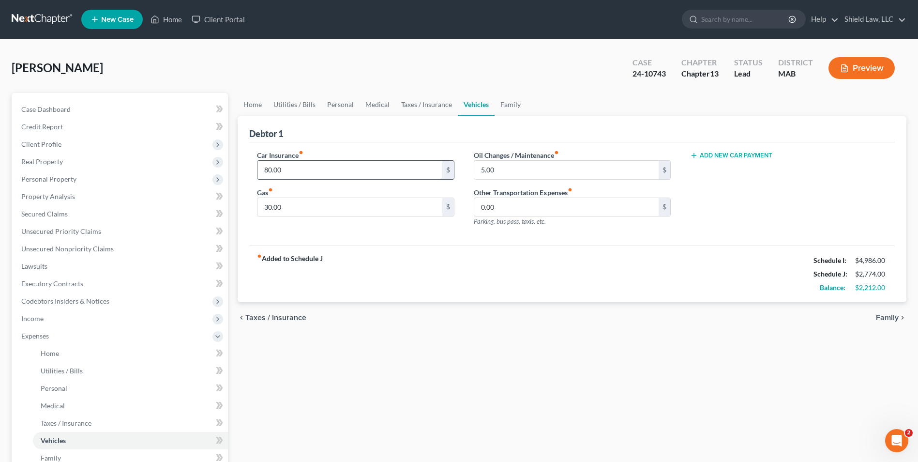
click at [312, 177] on input "80.00" at bounding box center [350, 170] width 184 height 18
type input "70"
click at [381, 337] on div "Home Utilities / Bills Personal Medical Taxes / Insurance Vehicles Family Debto…" at bounding box center [572, 355] width 679 height 524
click at [329, 99] on link "Personal" at bounding box center [340, 104] width 38 height 23
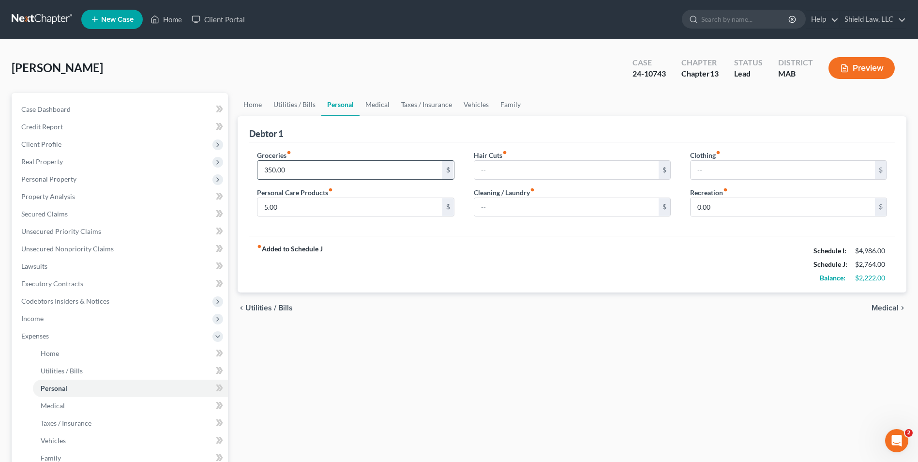
click at [308, 163] on input "350.00" at bounding box center [350, 170] width 184 height 18
type input "300"
click at [329, 146] on div "Groceries fiber_manual_record 300 $ Personal Care Products fiber_manual_record …" at bounding box center [572, 189] width 646 height 94
click at [297, 105] on link "Utilities / Bills" at bounding box center [295, 104] width 54 height 23
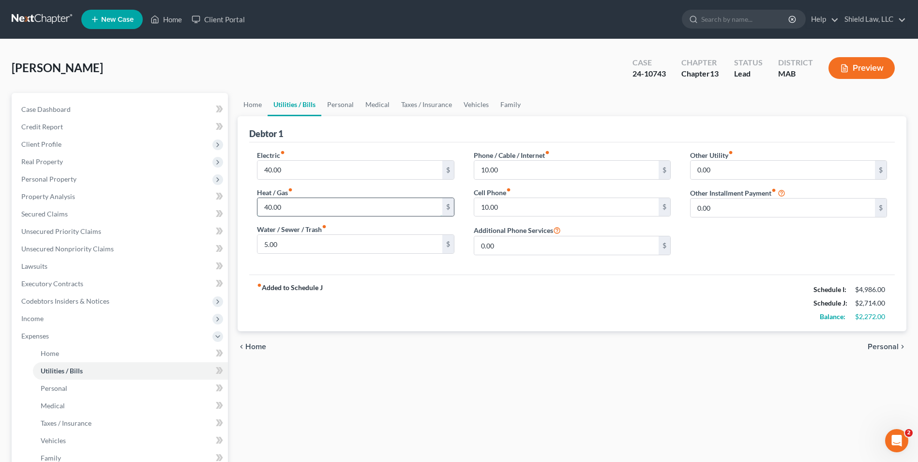
click at [299, 203] on input "40.00" at bounding box center [350, 207] width 184 height 18
type input "30"
click at [310, 168] on input "40.00" at bounding box center [350, 170] width 184 height 18
type input "30"
click at [340, 133] on div "Debtor 1" at bounding box center [572, 129] width 646 height 26
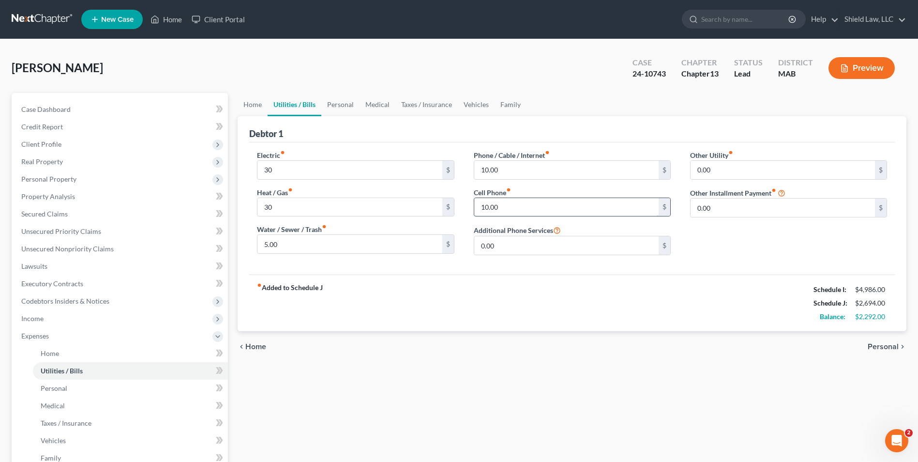
click at [538, 202] on input "10.00" at bounding box center [566, 207] width 184 height 18
type input "5"
click at [524, 165] on input "10.00" at bounding box center [566, 170] width 184 height 18
click at [530, 140] on div "Debtor 1" at bounding box center [572, 129] width 646 height 26
click at [506, 164] on input "8" at bounding box center [566, 170] width 184 height 18
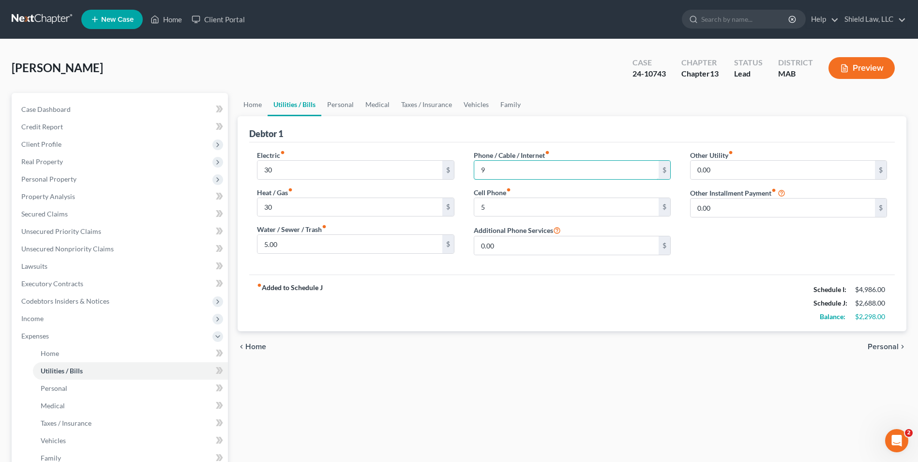
type input "9"
click at [504, 139] on div "Debtor 1" at bounding box center [572, 129] width 646 height 26
click at [266, 105] on link "Home" at bounding box center [253, 104] width 30 height 23
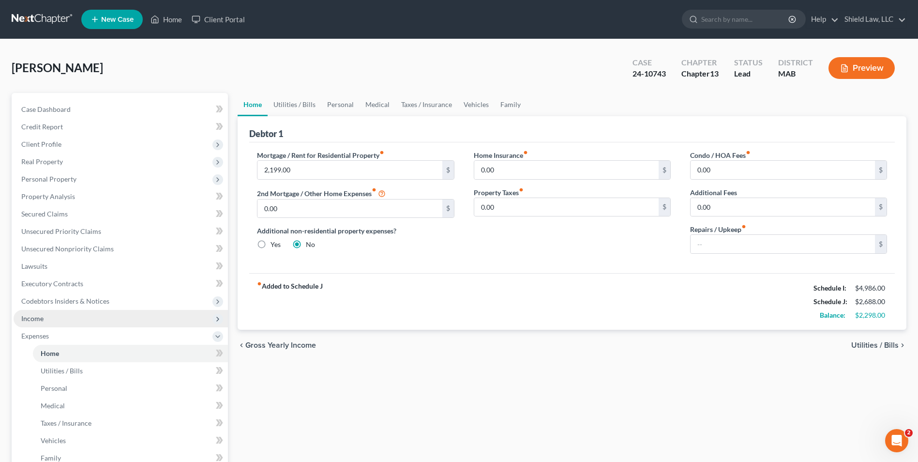
click at [42, 311] on span "Income" at bounding box center [121, 318] width 214 height 17
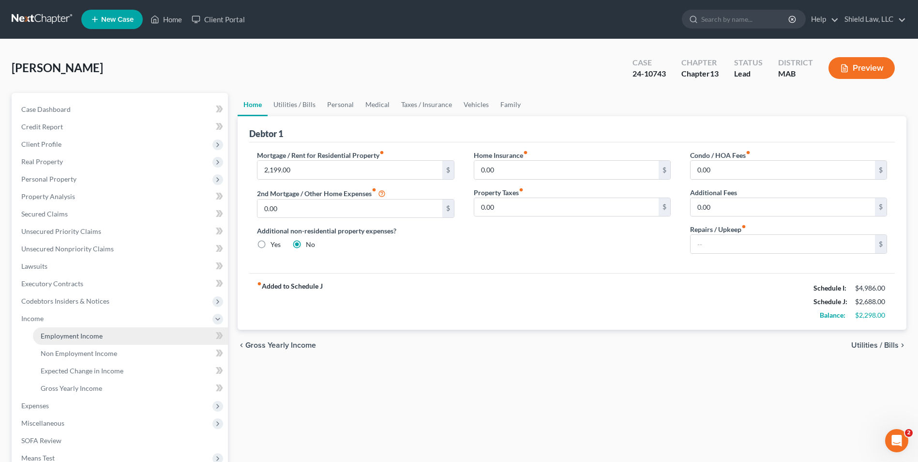
click at [80, 332] on span "Employment Income" at bounding box center [72, 336] width 62 height 8
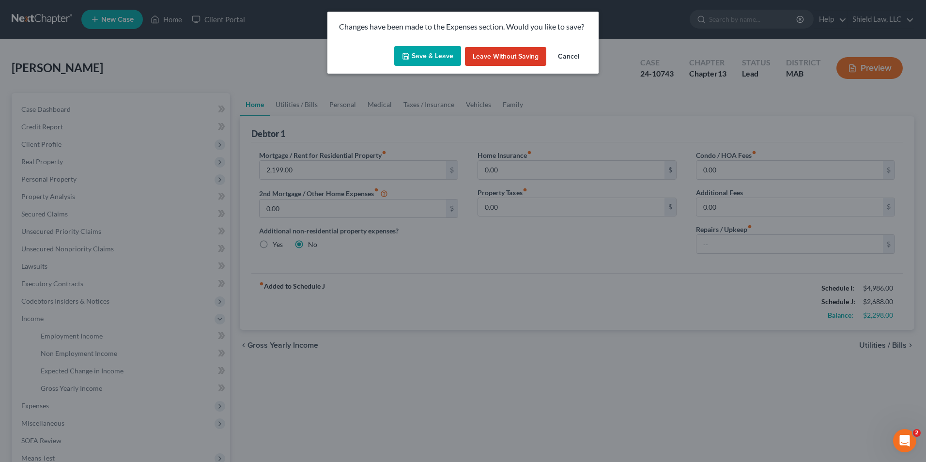
click at [425, 55] on button "Save & Leave" at bounding box center [427, 56] width 67 height 20
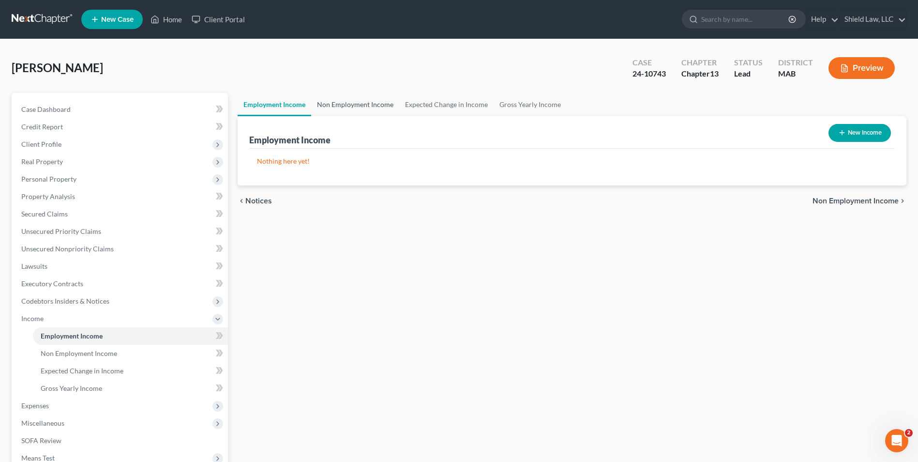
click at [325, 107] on link "Non Employment Income" at bounding box center [355, 104] width 88 height 23
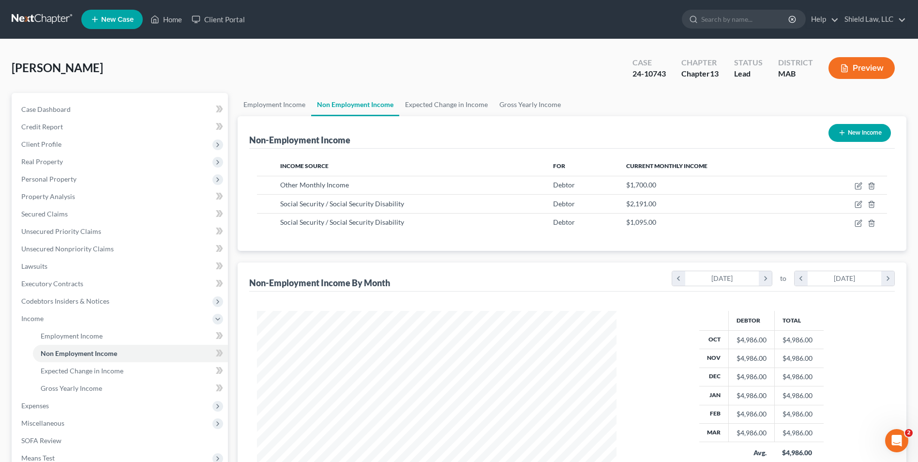
scroll to position [180, 379]
click at [91, 106] on link "Case Dashboard" at bounding box center [121, 109] width 214 height 17
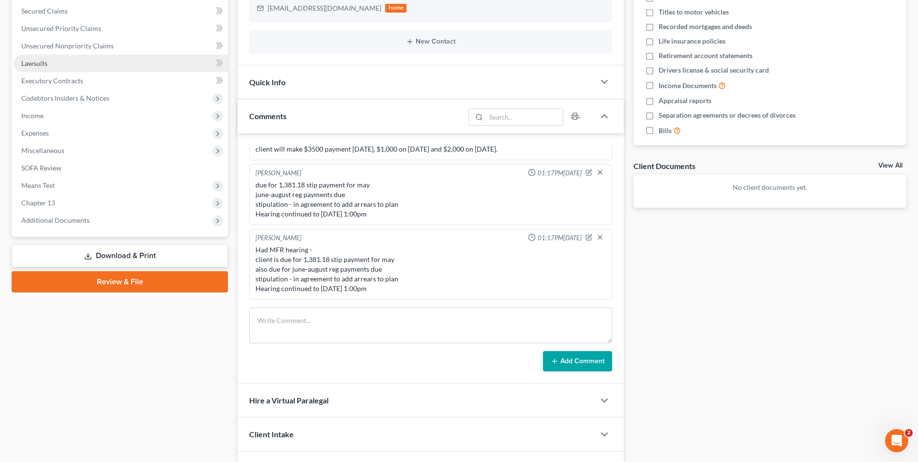
scroll to position [207, 0]
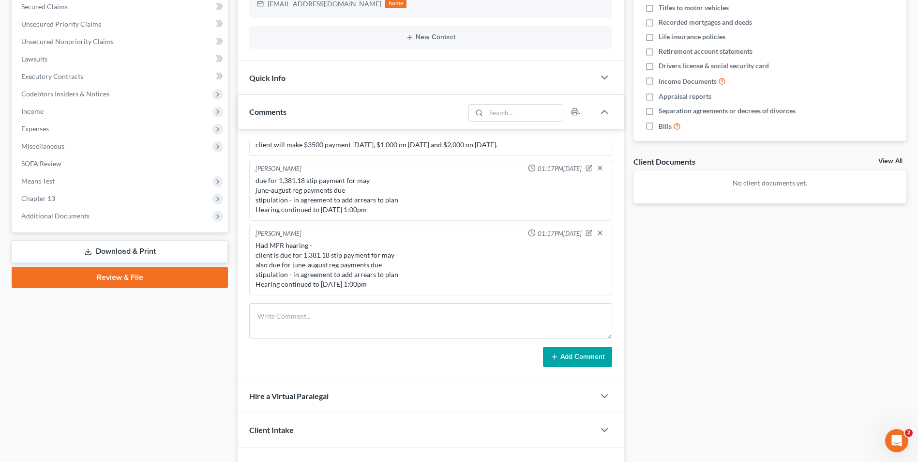
click at [157, 256] on link "Download & Print" at bounding box center [120, 251] width 216 height 23
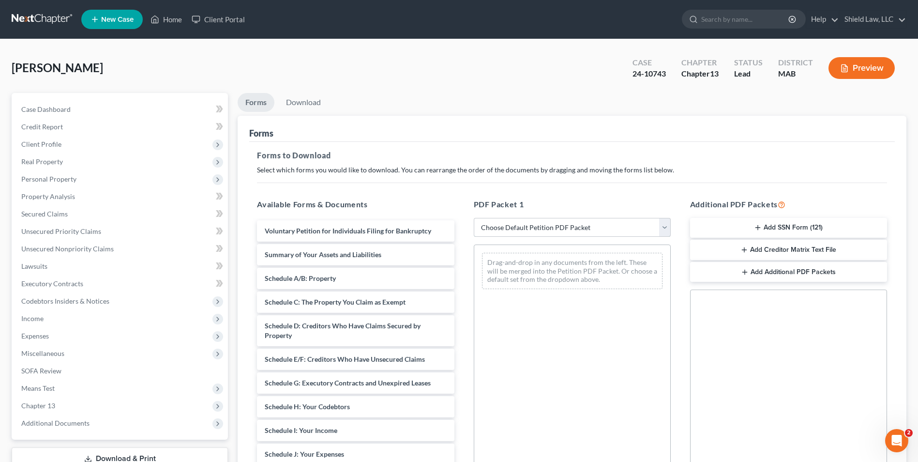
click at [542, 229] on select "Choose Default Petition PDF Packet Complete Bankruptcy Petition (all forms and …" at bounding box center [572, 227] width 197 height 19
select select "2"
click at [474, 218] on select "Choose Default Petition PDF Packet Complete Bankruptcy Petition (all forms and …" at bounding box center [572, 227] width 197 height 19
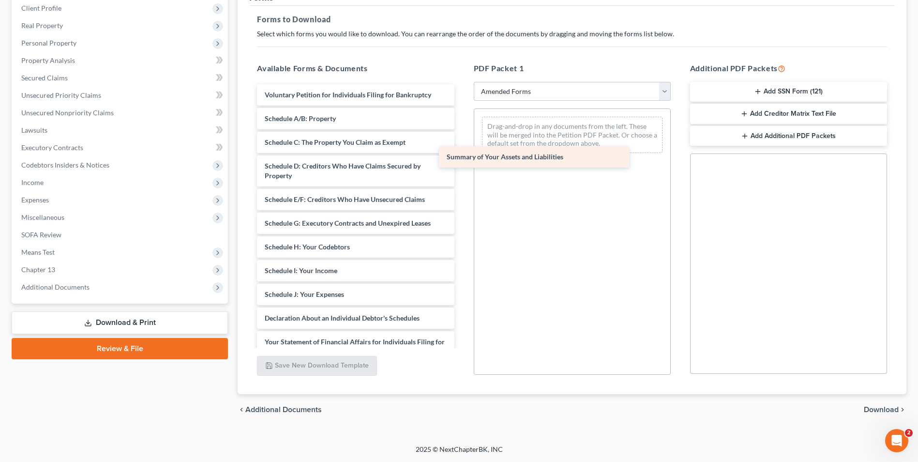
drag, startPoint x: 392, startPoint y: 120, endPoint x: 578, endPoint y: 159, distance: 190.6
click at [462, 159] on div "Summary of Your Assets and Liabilities Voluntary Petition for Individuals Filin…" at bounding box center [355, 287] width 213 height 406
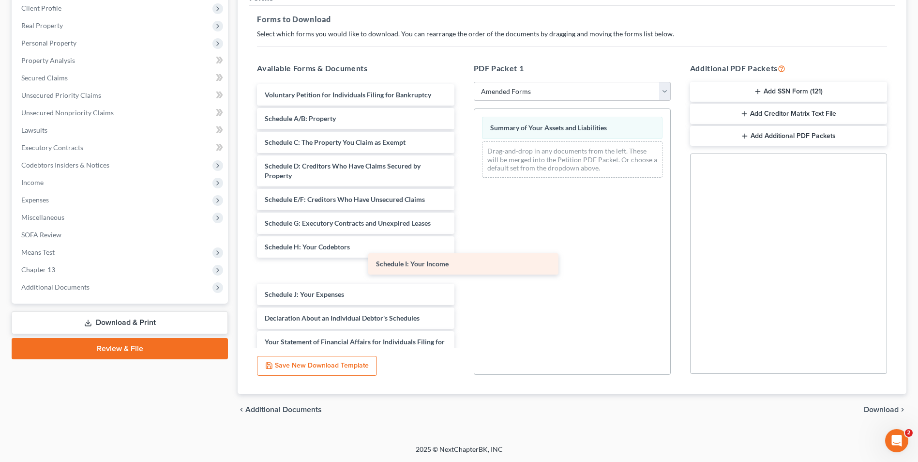
drag, startPoint x: 366, startPoint y: 273, endPoint x: 570, endPoint y: 258, distance: 204.4
click at [462, 258] on div "Schedule I: Your Income Voluntary Petition for Individuals Filing for Bankruptc…" at bounding box center [355, 287] width 213 height 406
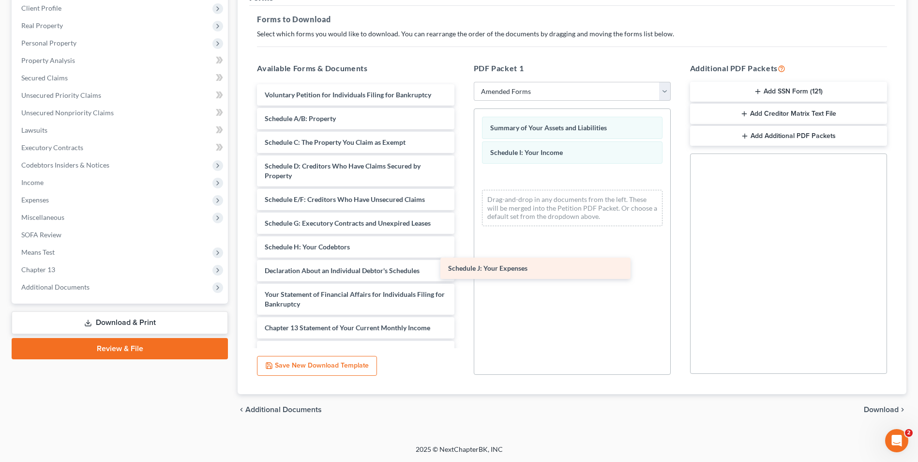
drag, startPoint x: 367, startPoint y: 271, endPoint x: 579, endPoint y: 268, distance: 211.6
click at [462, 268] on div "Schedule J: Your Expenses Voluntary Petition for Individuals Filing for Bankrup…" at bounding box center [355, 263] width 213 height 359
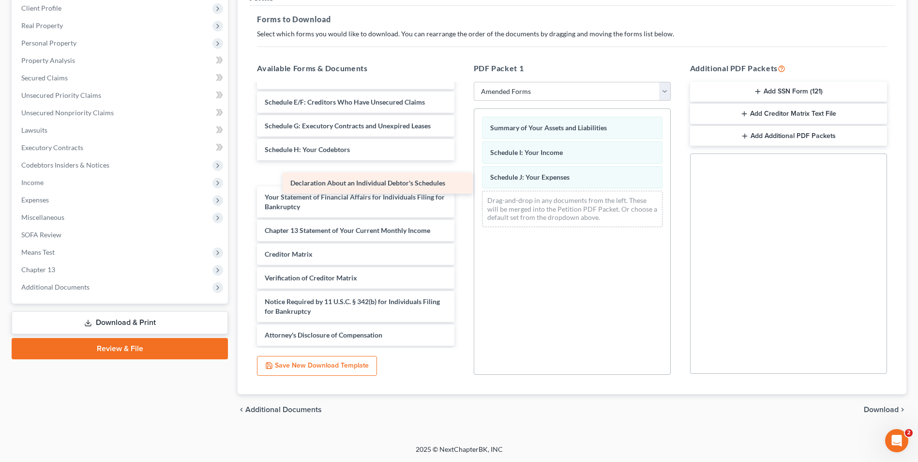
scroll to position [74, 0]
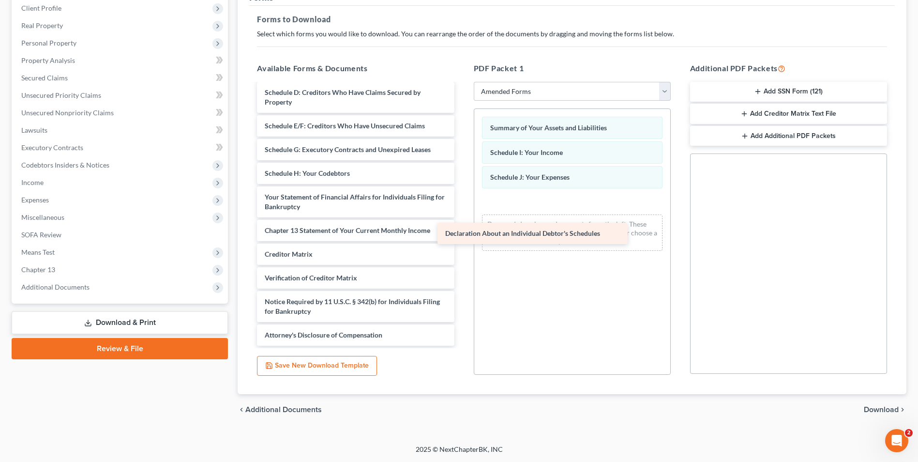
drag, startPoint x: 378, startPoint y: 163, endPoint x: 559, endPoint y: 223, distance: 191.4
click at [462, 223] on div "Declaration About an Individual Debtor's Schedules Voluntary Petition for Indiv…" at bounding box center [355, 178] width 213 height 335
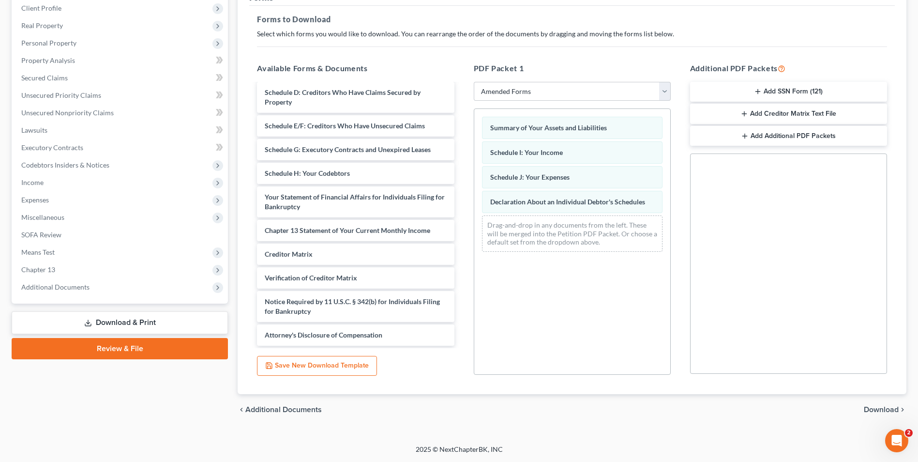
click at [879, 409] on span "Download" at bounding box center [881, 410] width 35 height 8
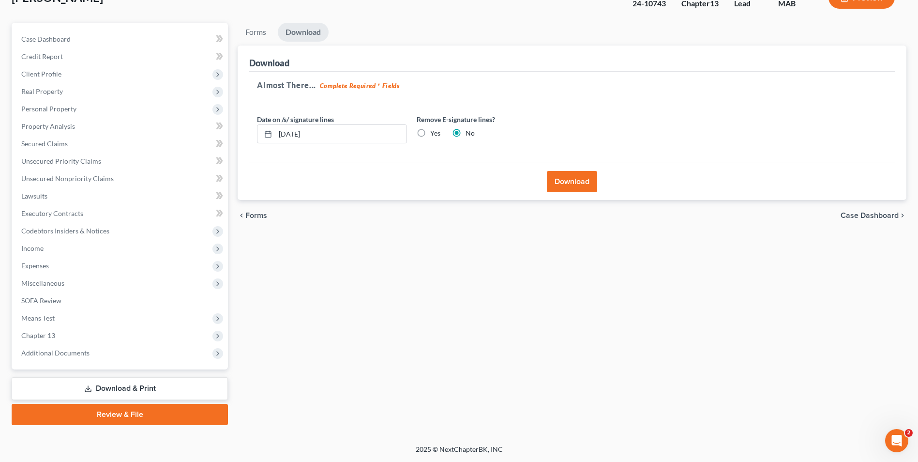
scroll to position [70, 0]
click at [552, 178] on button "Download" at bounding box center [572, 181] width 50 height 21
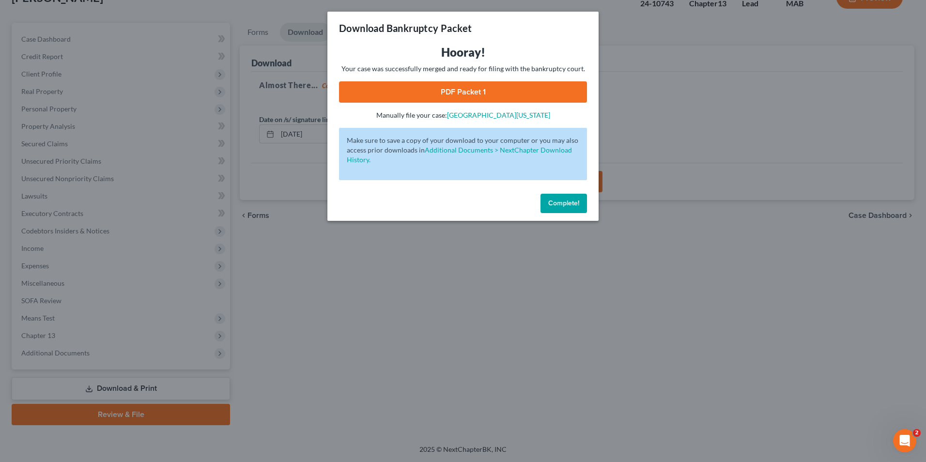
click at [517, 103] on div "Hooray! Your case was successfully merged and ready for filing with the bankrup…" at bounding box center [463, 83] width 248 height 76
click at [529, 90] on link "PDF Packet 1" at bounding box center [463, 91] width 248 height 21
click at [563, 208] on button "Complete!" at bounding box center [563, 203] width 46 height 19
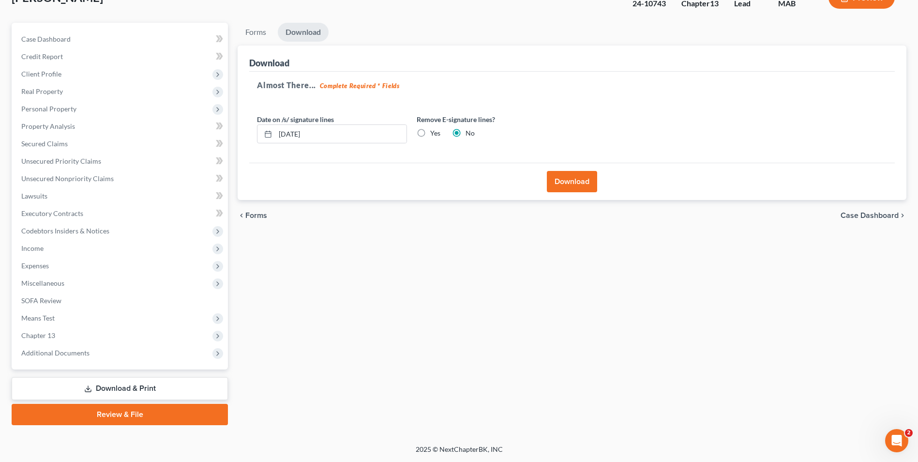
scroll to position [0, 0]
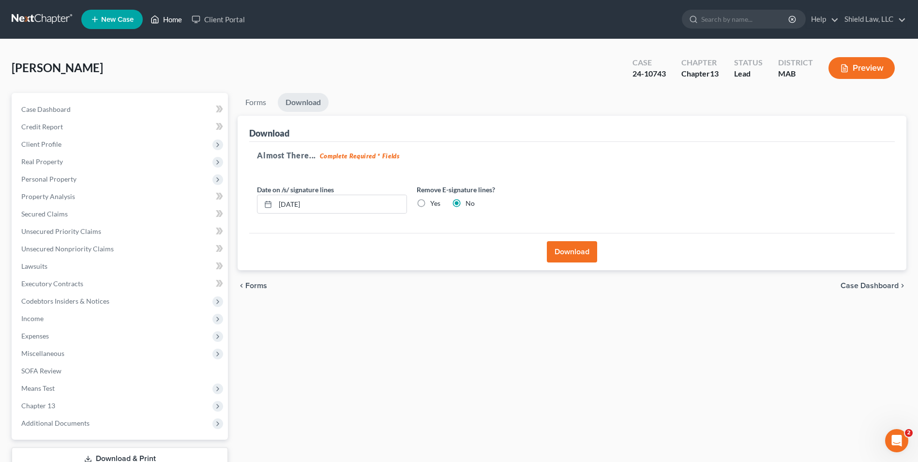
click at [168, 22] on link "Home" at bounding box center [166, 19] width 41 height 17
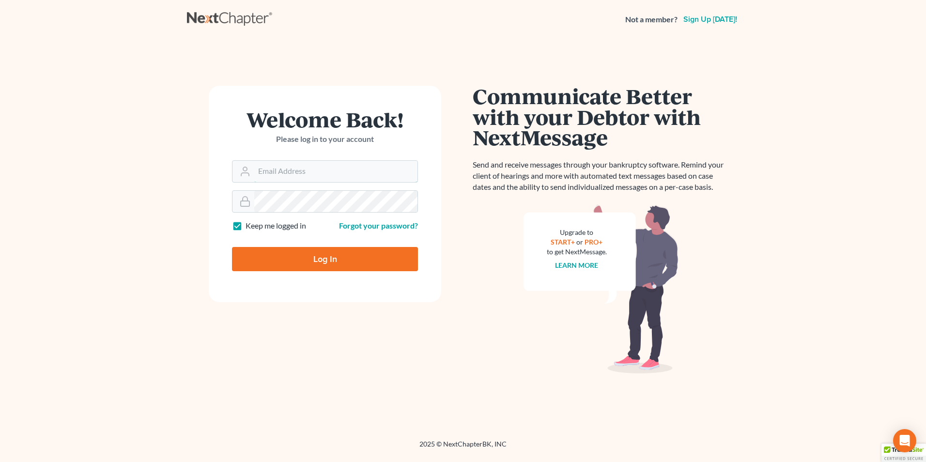
type input "[EMAIL_ADDRESS][DOMAIN_NAME]"
click at [323, 262] on input "Log In" at bounding box center [325, 259] width 186 height 24
type input "Thinking..."
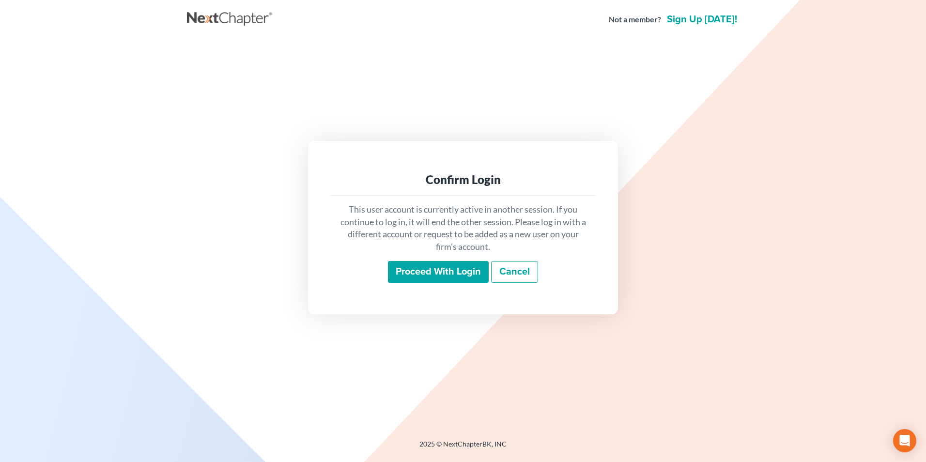
click at [405, 270] on input "Proceed with login" at bounding box center [438, 272] width 101 height 22
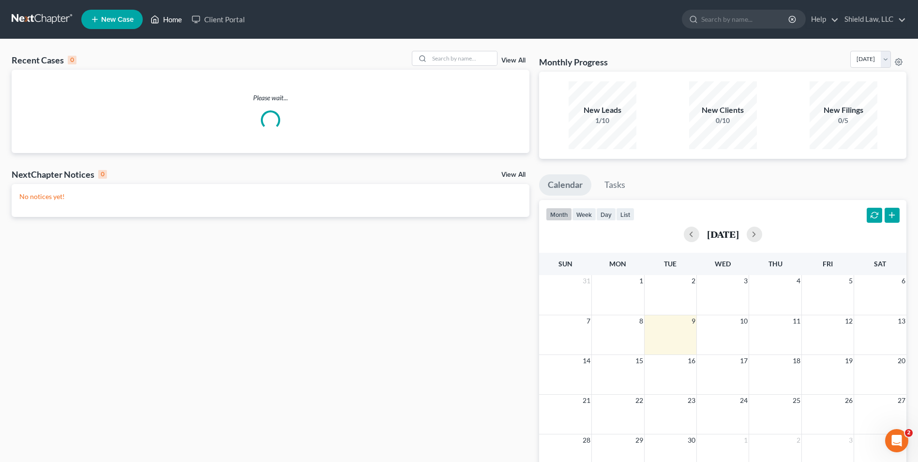
click at [175, 24] on link "Home" at bounding box center [166, 19] width 41 height 17
click at [451, 61] on input "search" at bounding box center [463, 58] width 68 height 14
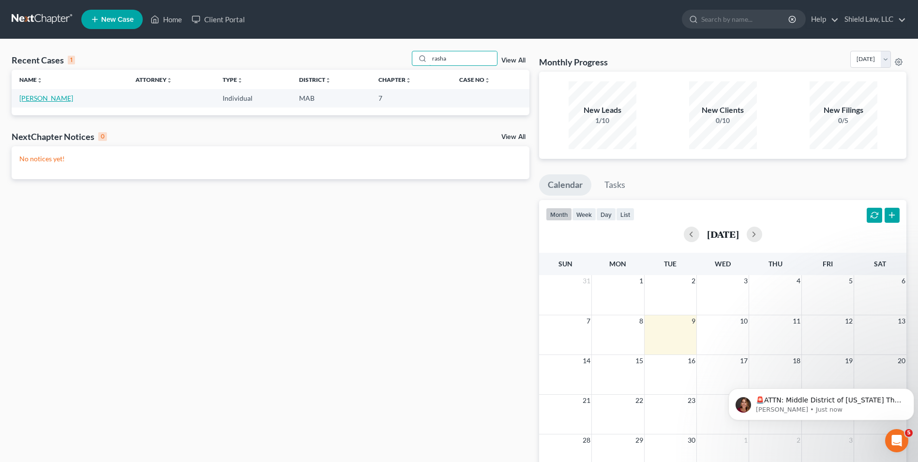
type input "rasha"
click at [56, 100] on link "Saadieh, rashad" at bounding box center [46, 98] width 54 height 8
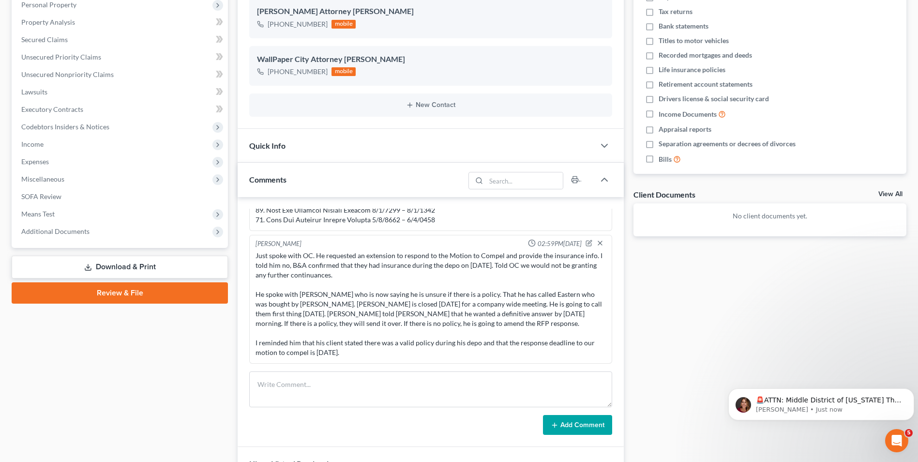
scroll to position [175, 0]
click at [309, 396] on textarea at bounding box center [430, 389] width 363 height 36
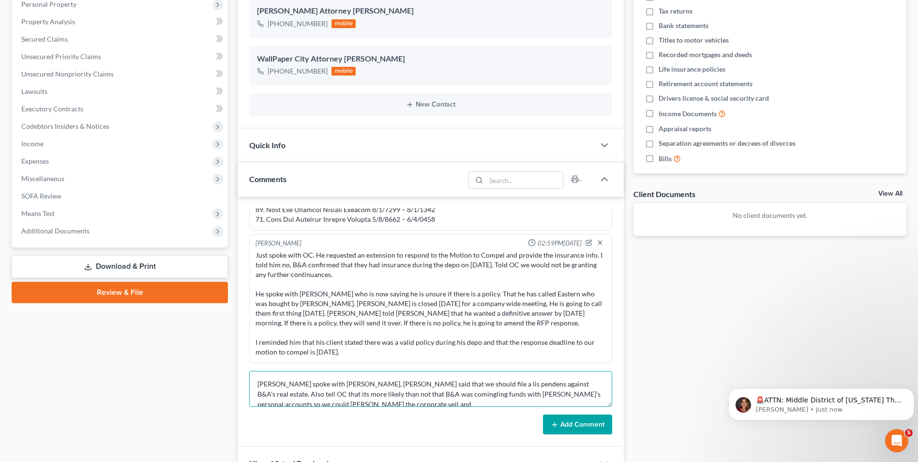
scroll to position [2, 0]
type textarea "Nick spoke with Rick, Rick said that we should file a lis pendens against B&A's…"
click at [597, 421] on button "Add Comment" at bounding box center [577, 424] width 69 height 20
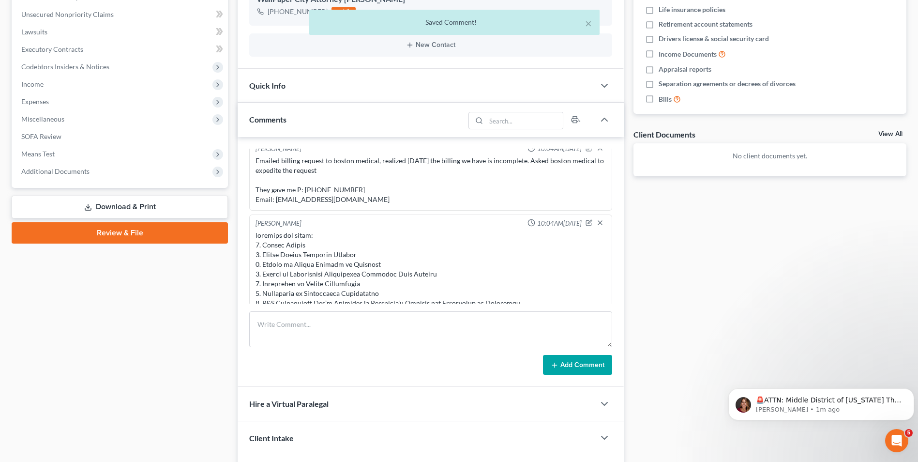
scroll to position [2029, 0]
